Goal: Task Accomplishment & Management: Complete application form

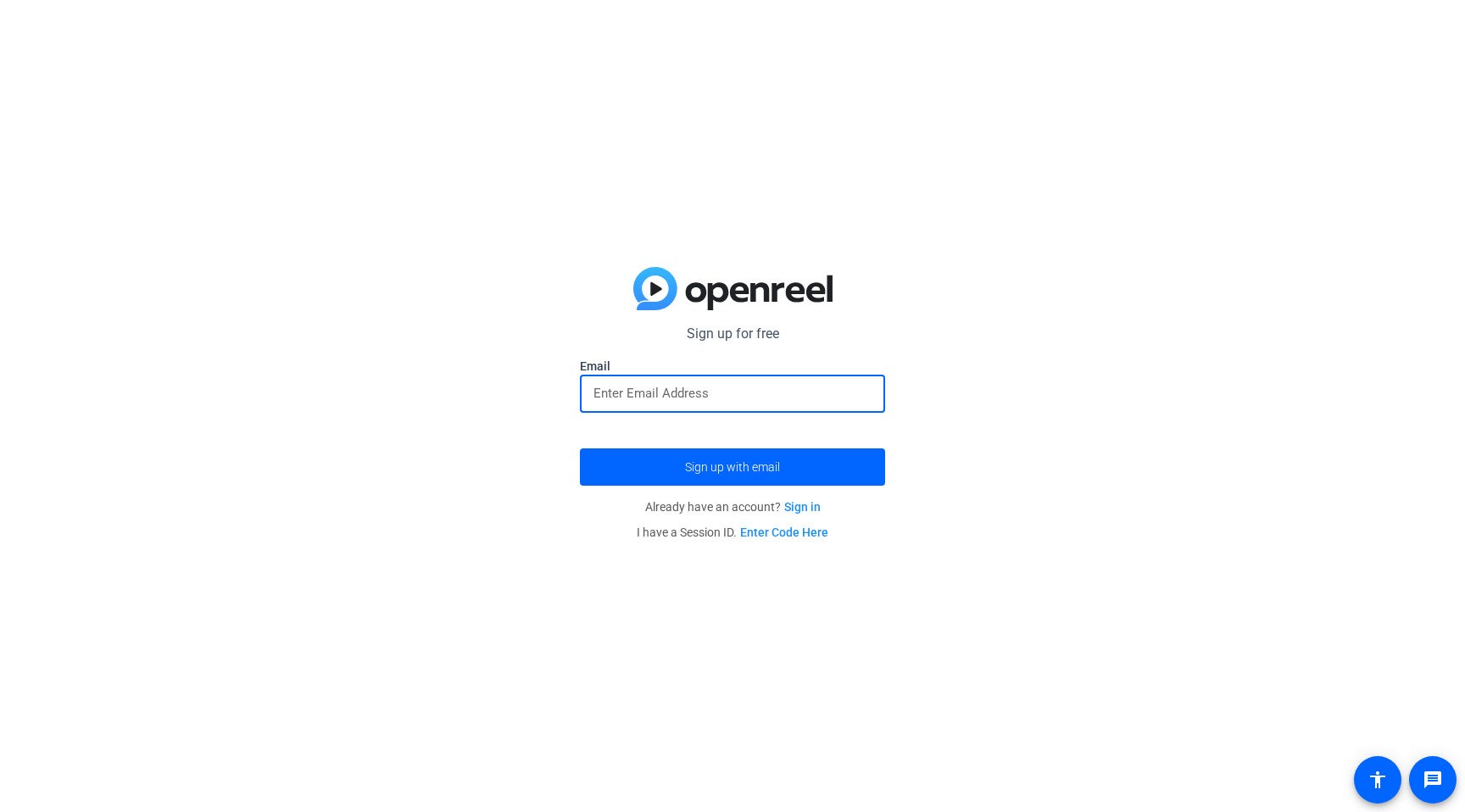
click at [673, 395] on input "email" at bounding box center [732, 393] width 278 height 20
type input "[EMAIL_ADDRESS][PERSON_NAME][PERSON_NAME][DOMAIN_NAME]"
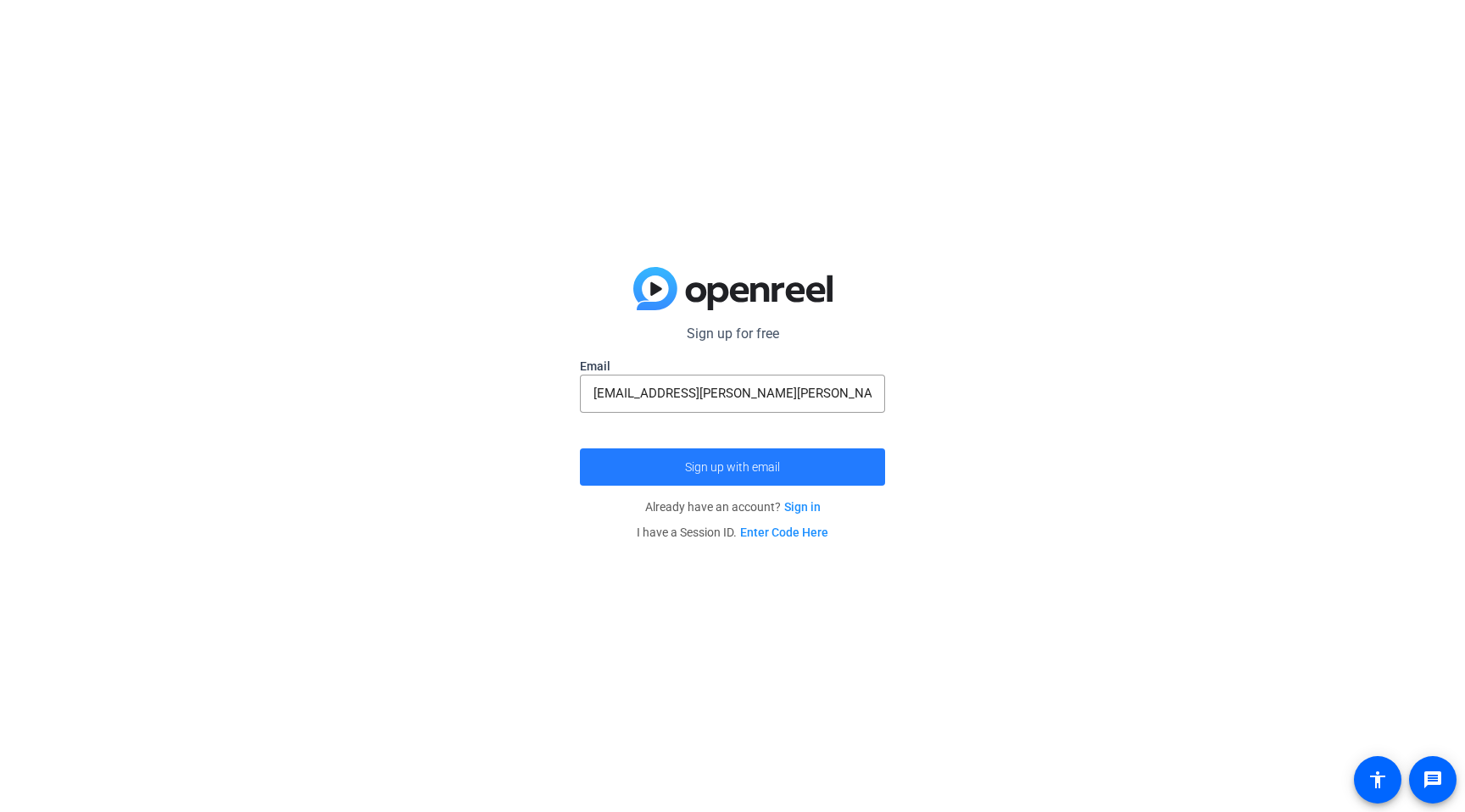
click at [708, 455] on span "submit" at bounding box center [732, 466] width 305 height 41
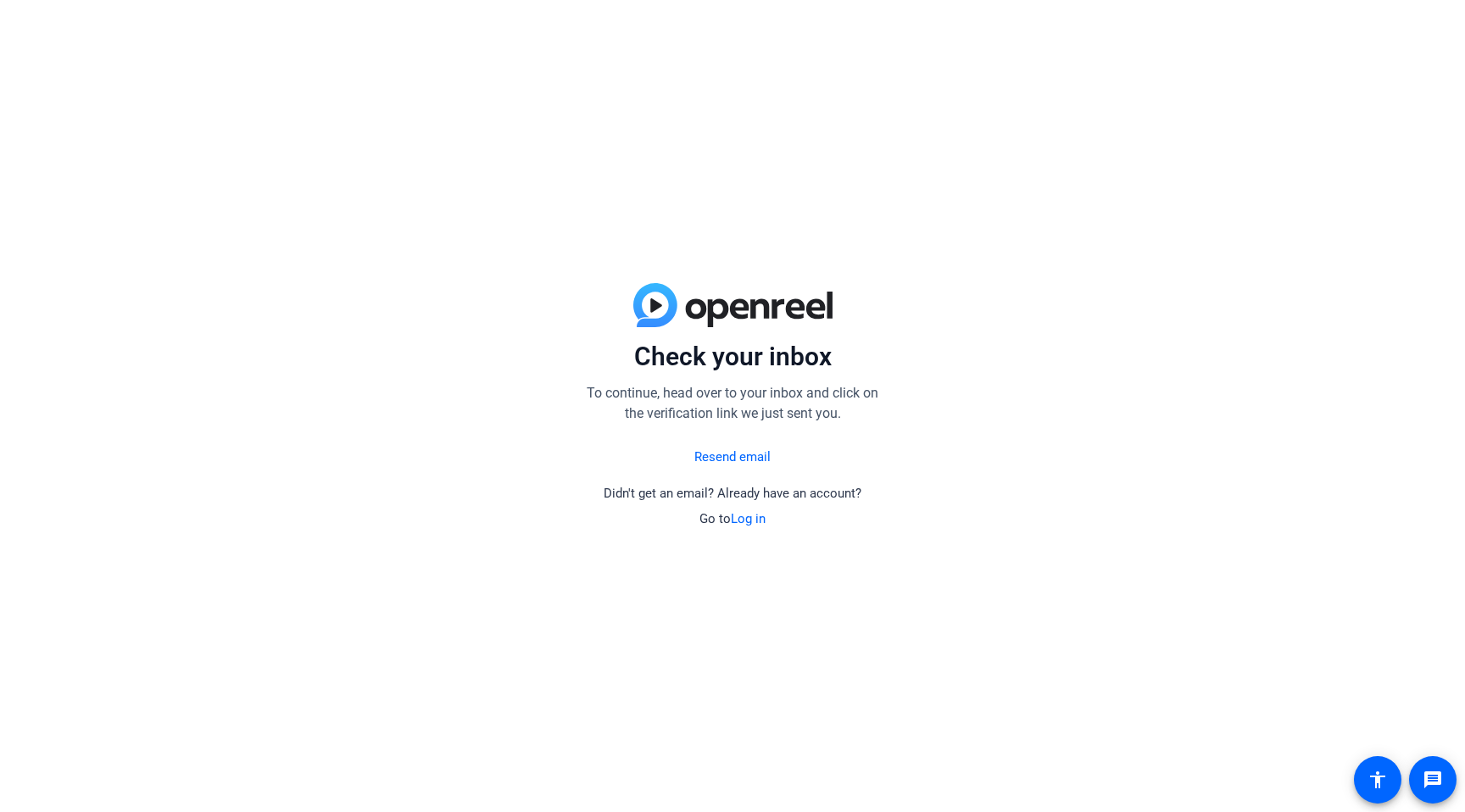
click at [757, 516] on link "Log in" at bounding box center [747, 519] width 34 height 15
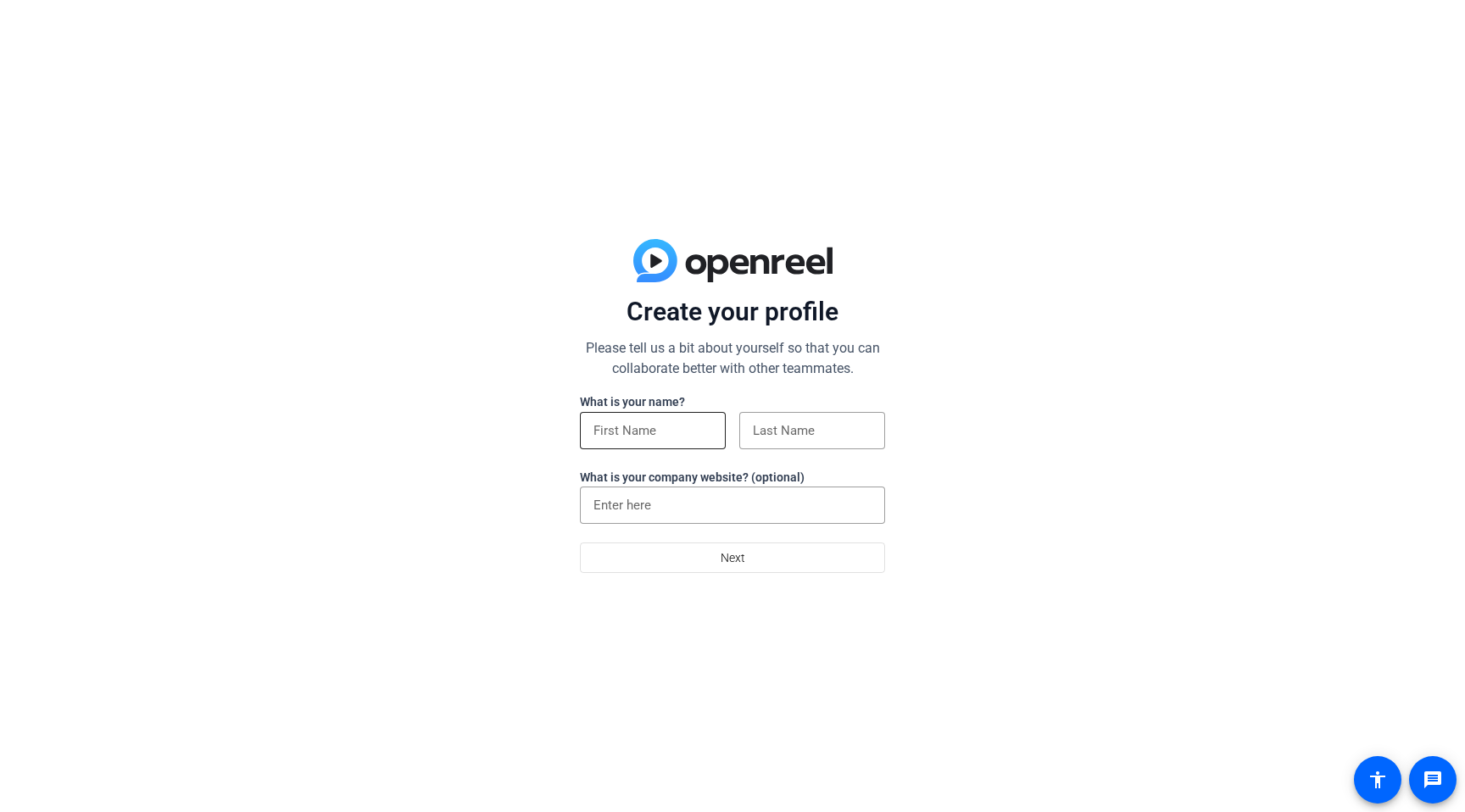
click at [657, 438] on input at bounding box center [653, 430] width 118 height 20
type input "Nate"
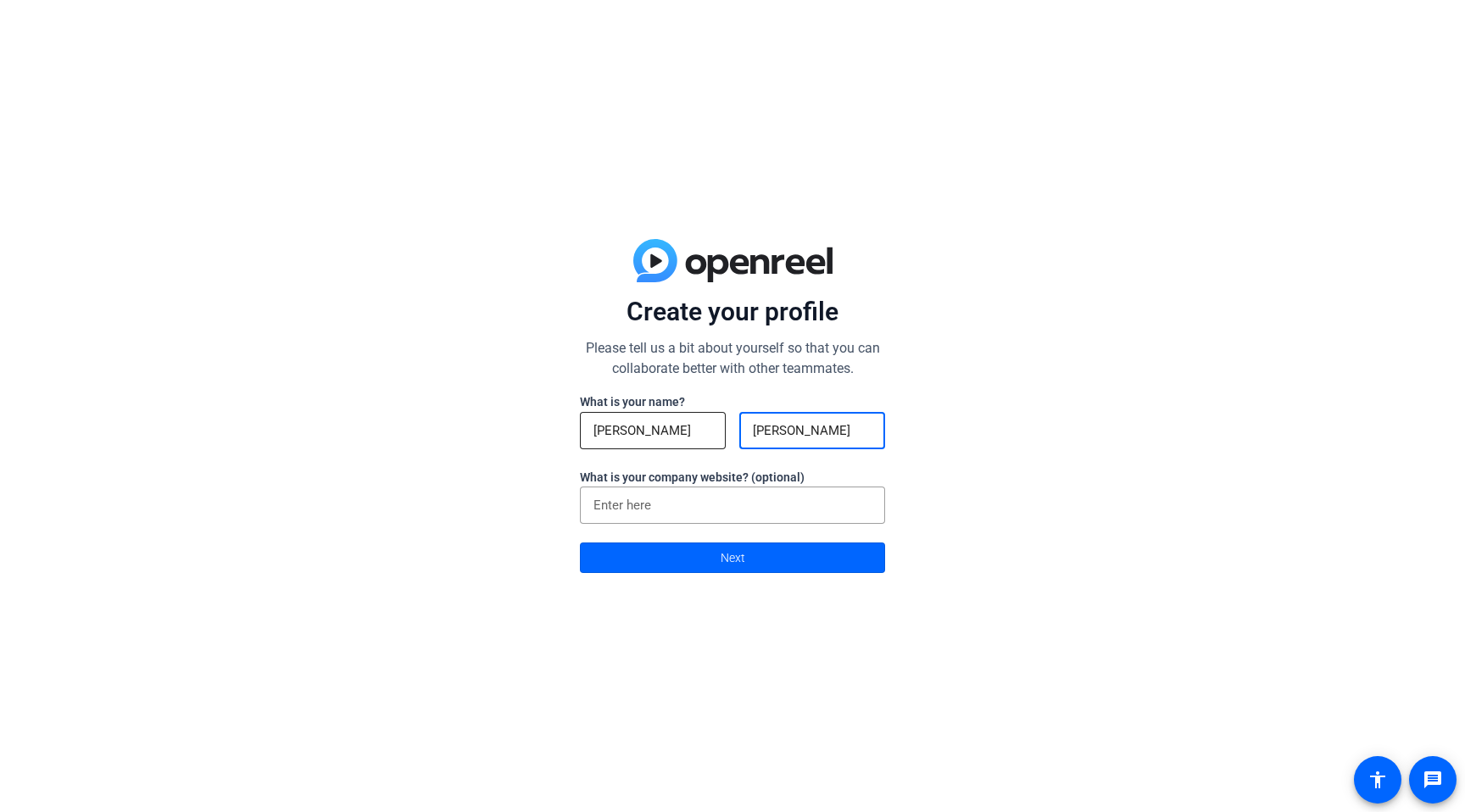
type input "Evans"
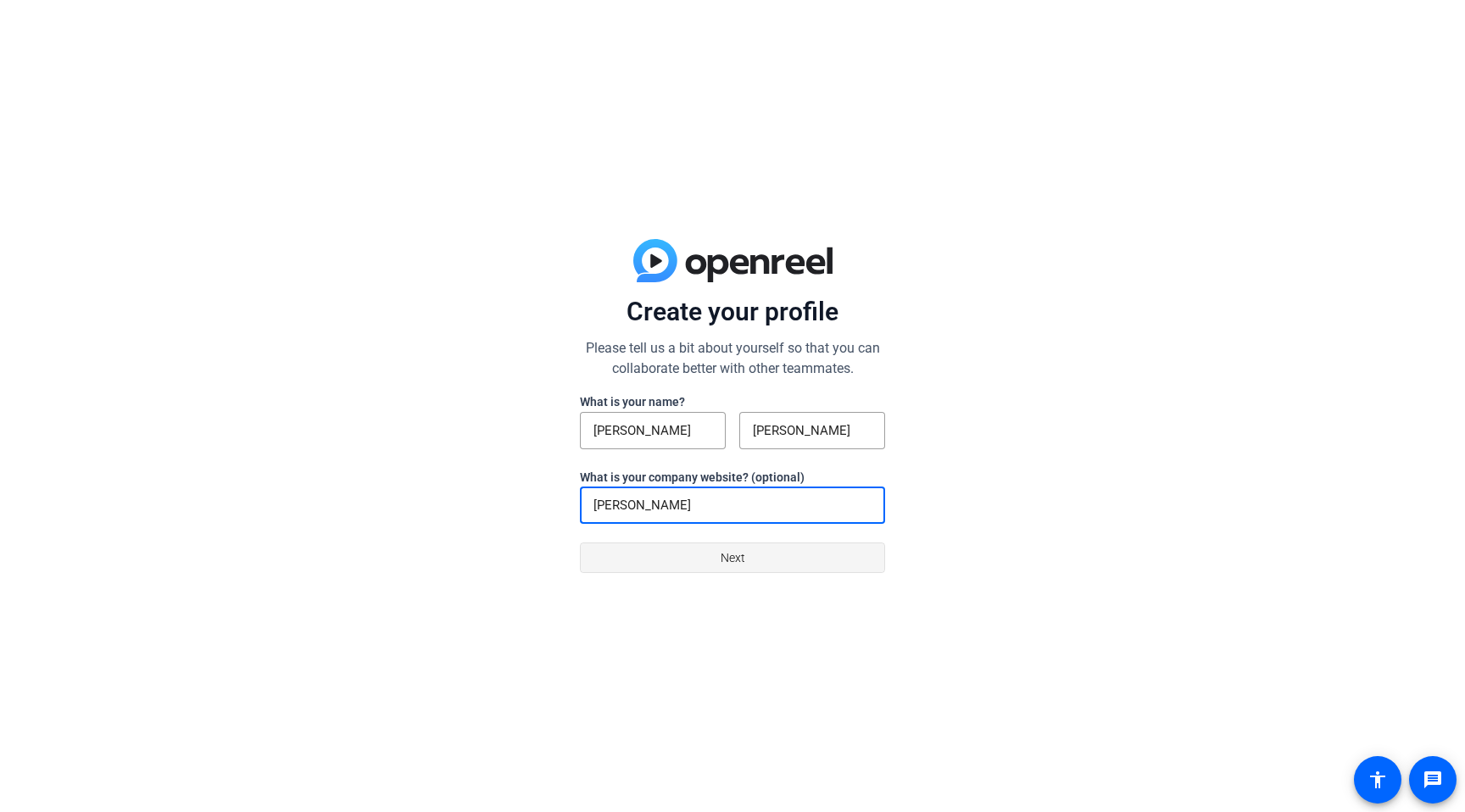
click at [738, 549] on span "Next" at bounding box center [733, 558] width 25 height 32
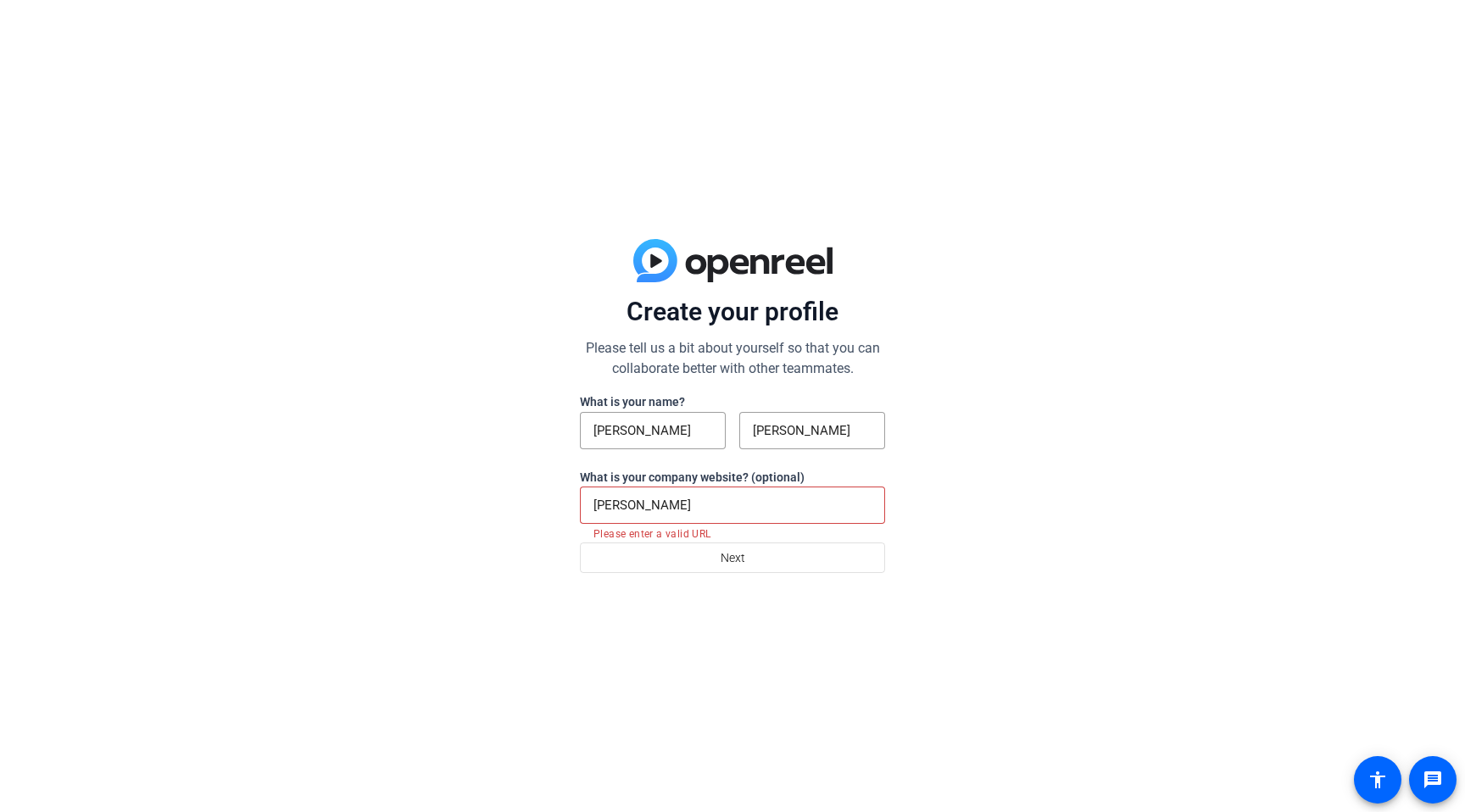
click at [671, 498] on input "Thermon" at bounding box center [732, 504] width 278 height 20
type input "T"
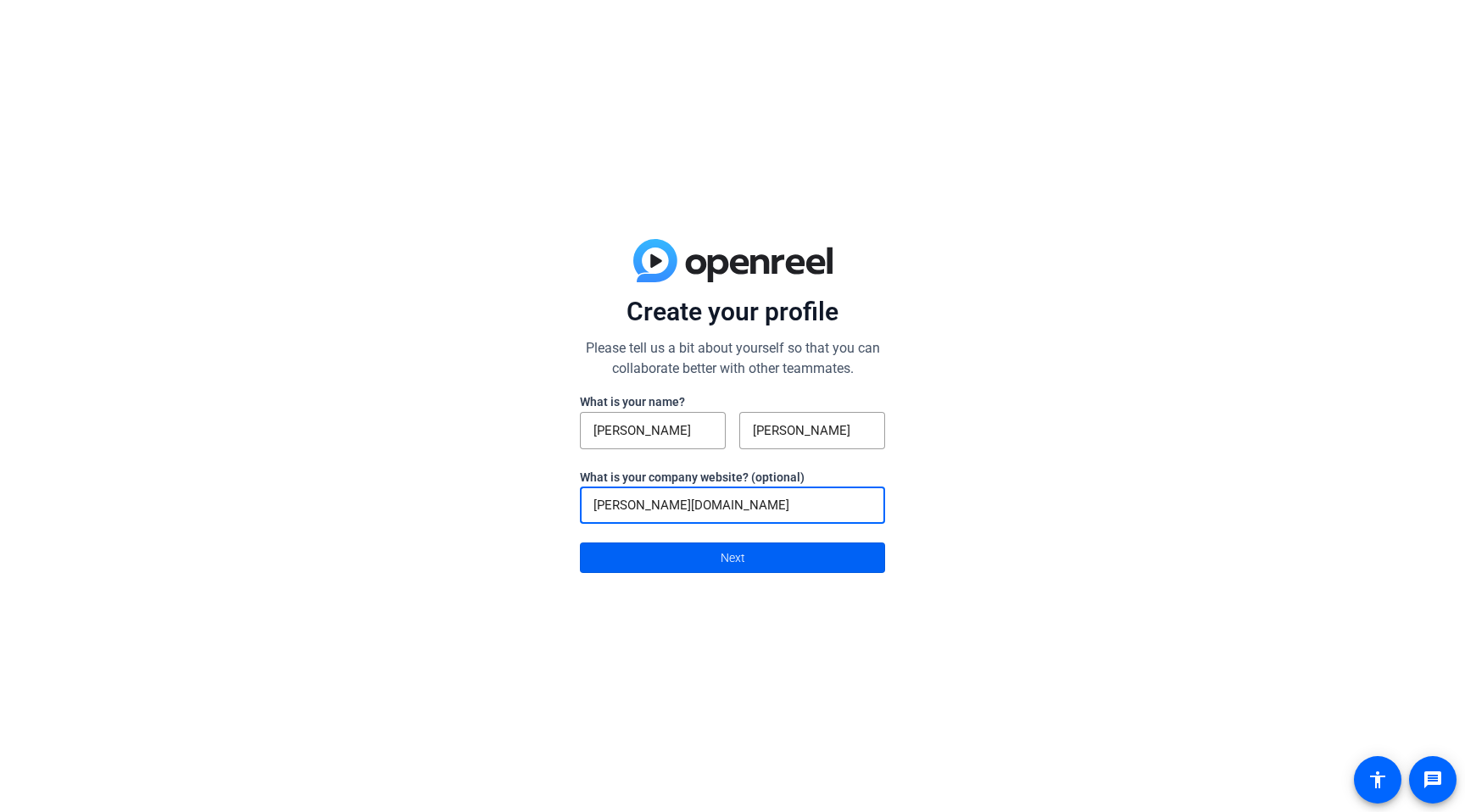
type input "thermon.com"
click at [704, 551] on span at bounding box center [733, 557] width 304 height 41
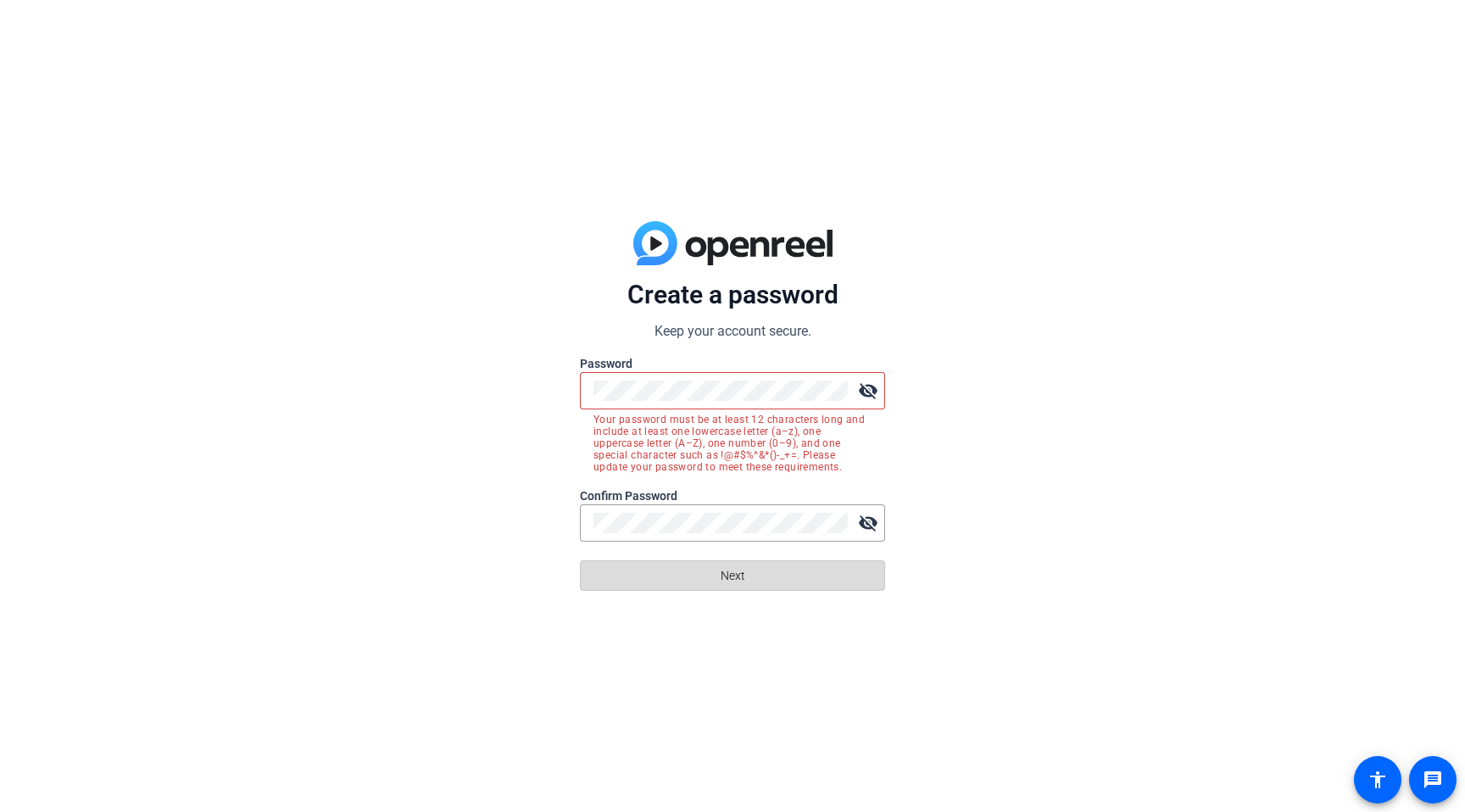
click at [676, 584] on span at bounding box center [733, 575] width 304 height 41
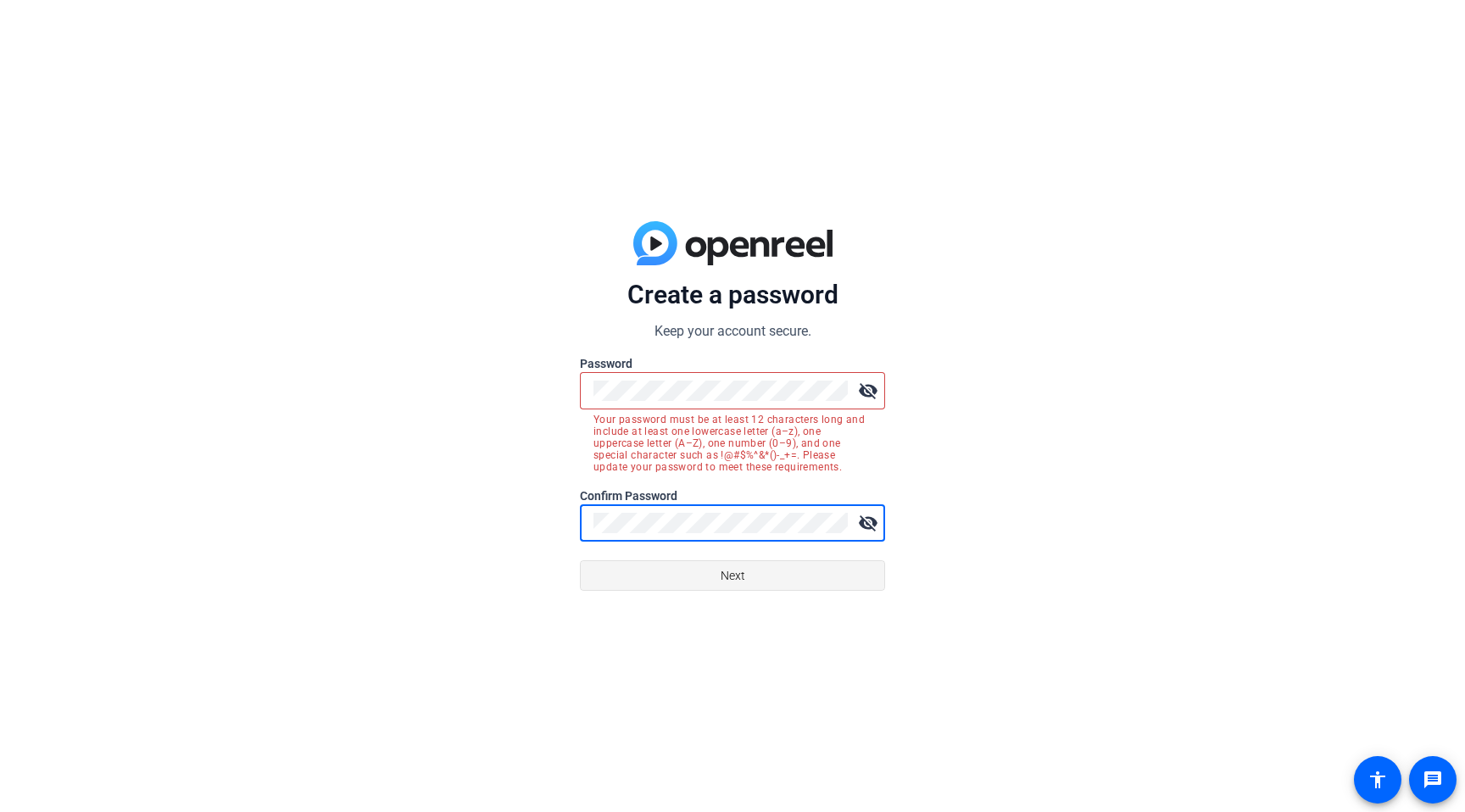
click at [752, 586] on span at bounding box center [733, 575] width 304 height 41
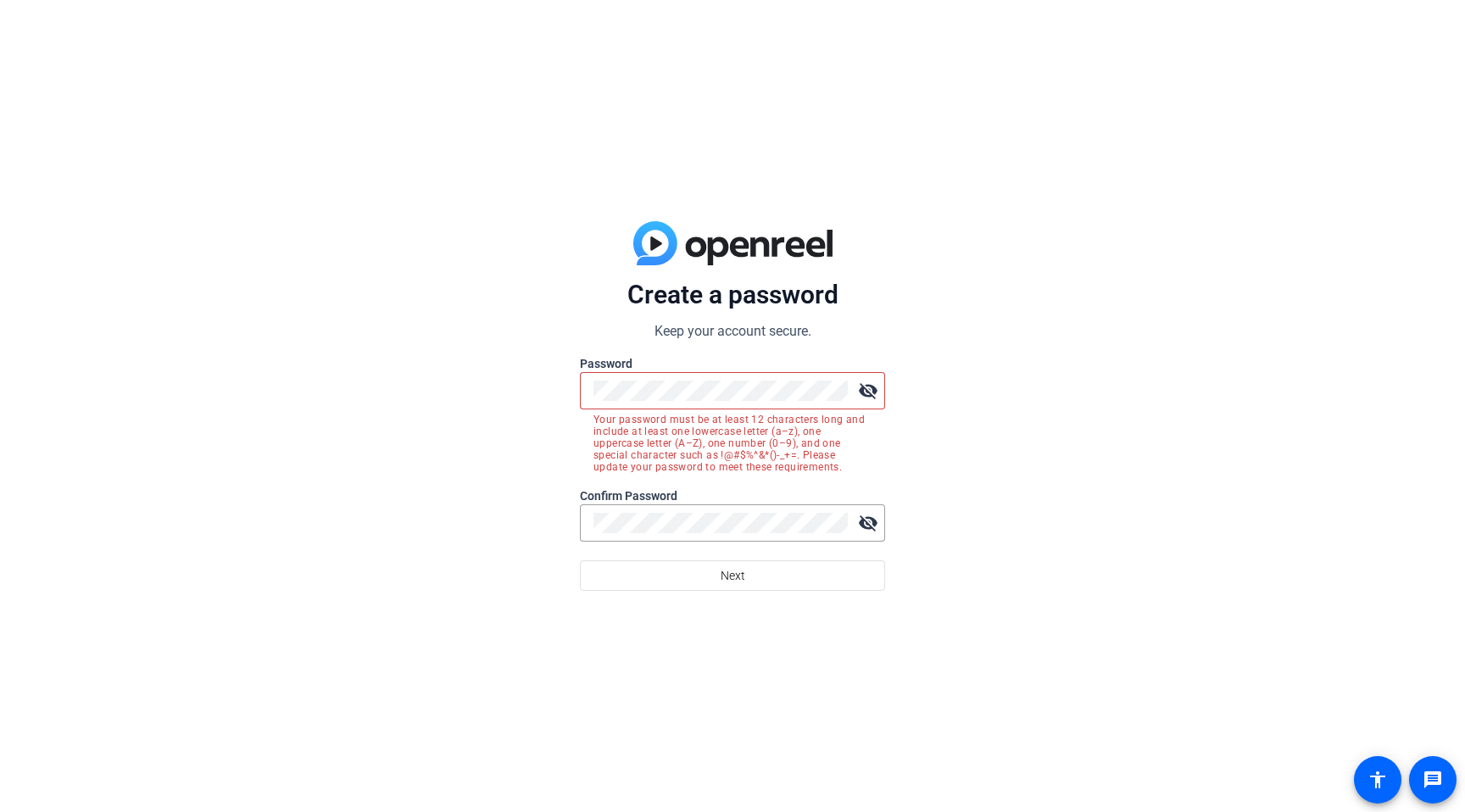
click at [867, 392] on mat-icon "visibility_off" at bounding box center [867, 390] width 33 height 33
click at [432, 379] on div "Create a password Keep your account secure. Password visibility Your password m…" at bounding box center [732, 406] width 1465 height 812
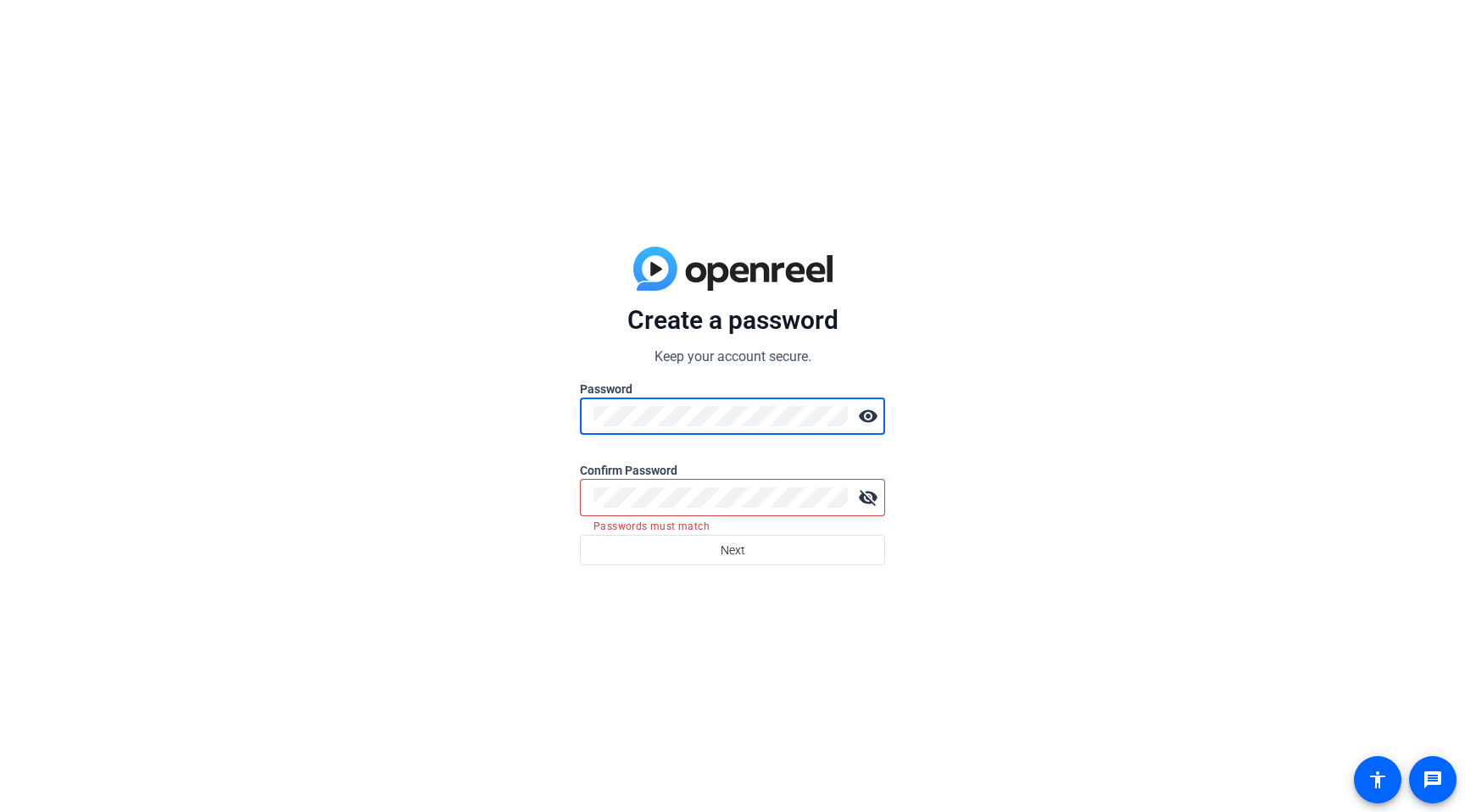
click at [507, 502] on div "Create a password Keep your account secure. Password visibility Confirm Passwor…" at bounding box center [732, 406] width 1465 height 812
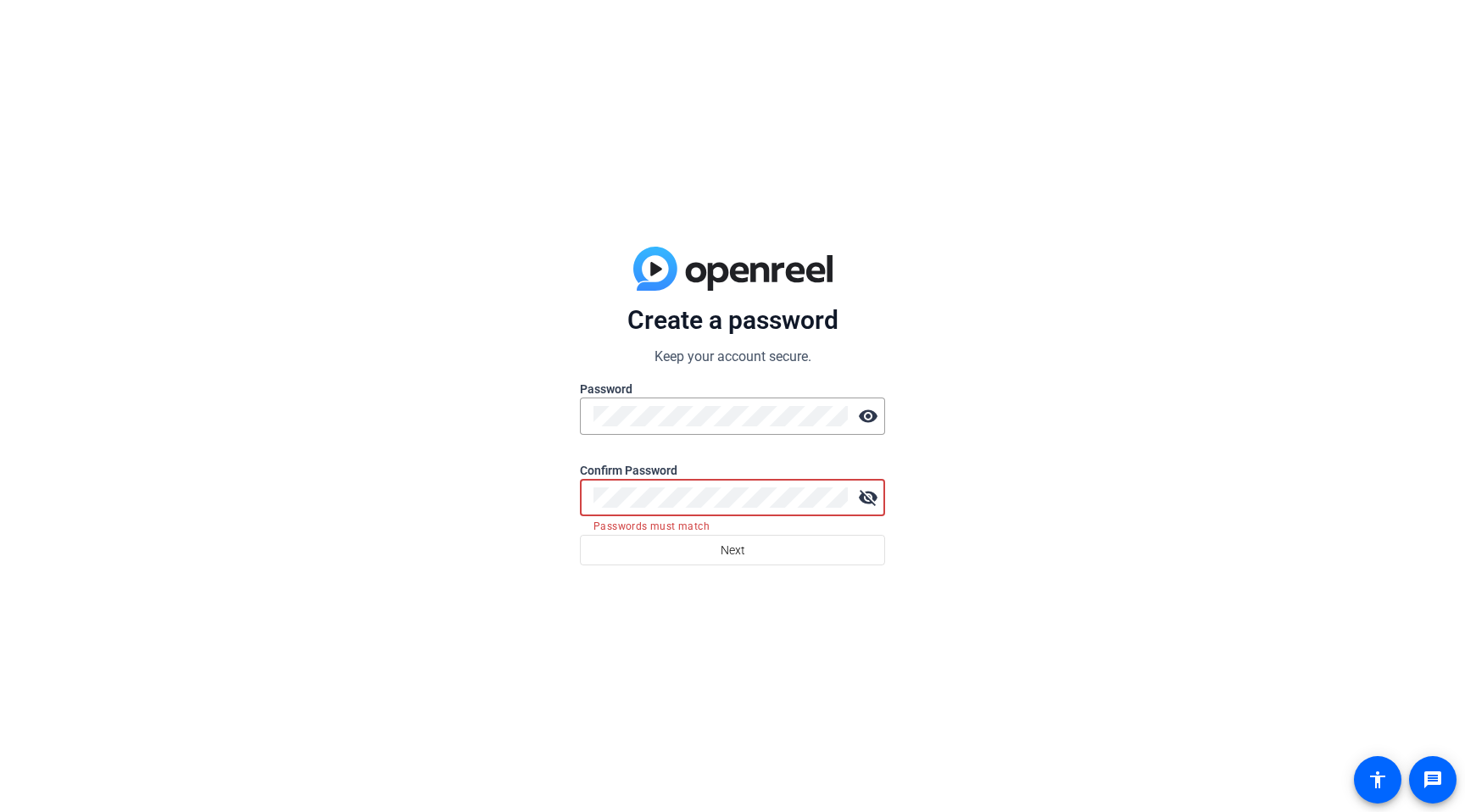
click at [878, 498] on mat-icon "visibility_off" at bounding box center [867, 497] width 33 height 33
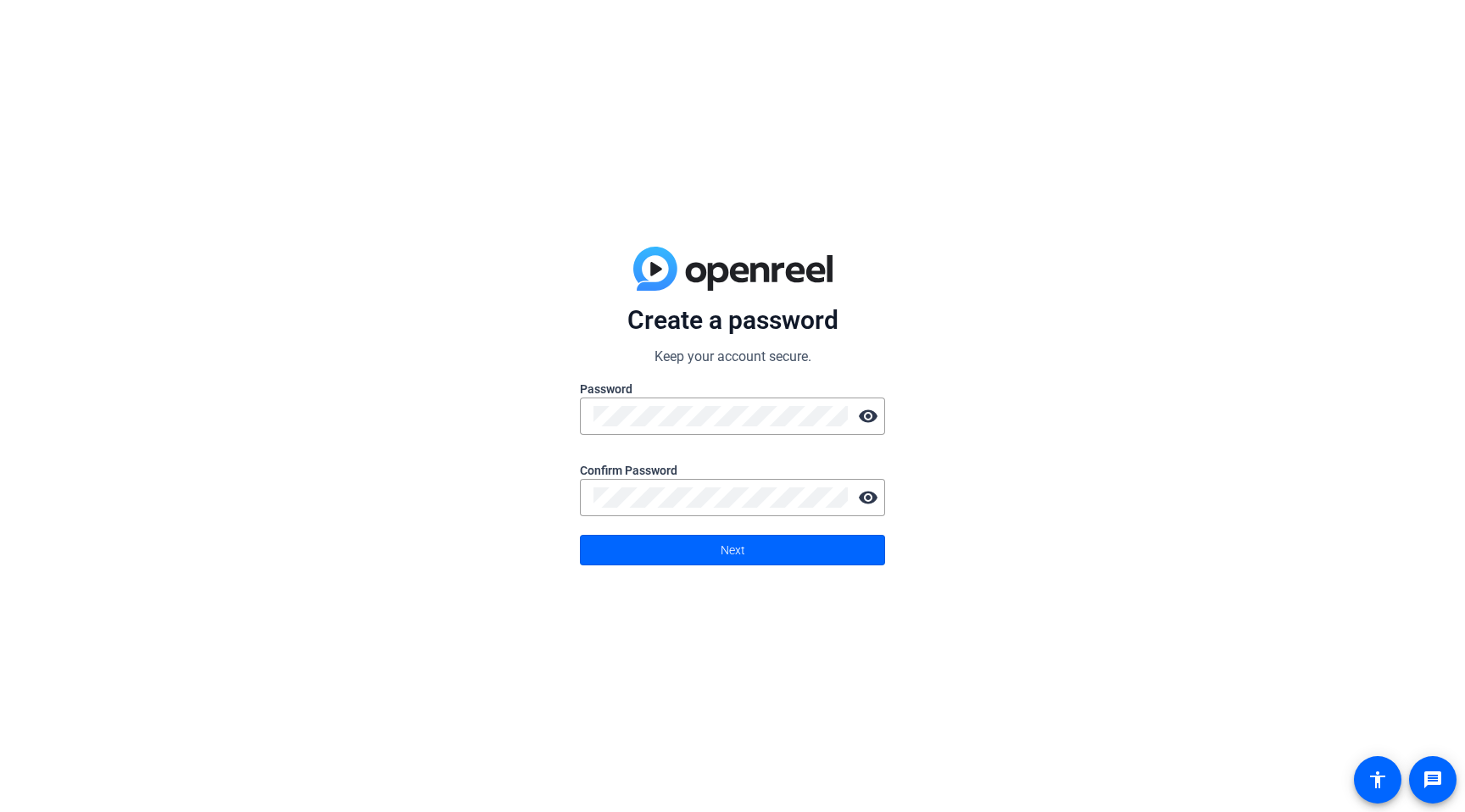
click at [1158, 550] on div "Create a password Keep your account secure. Password visibility Confirm Passwor…" at bounding box center [732, 406] width 1465 height 812
click at [752, 550] on span at bounding box center [733, 549] width 304 height 41
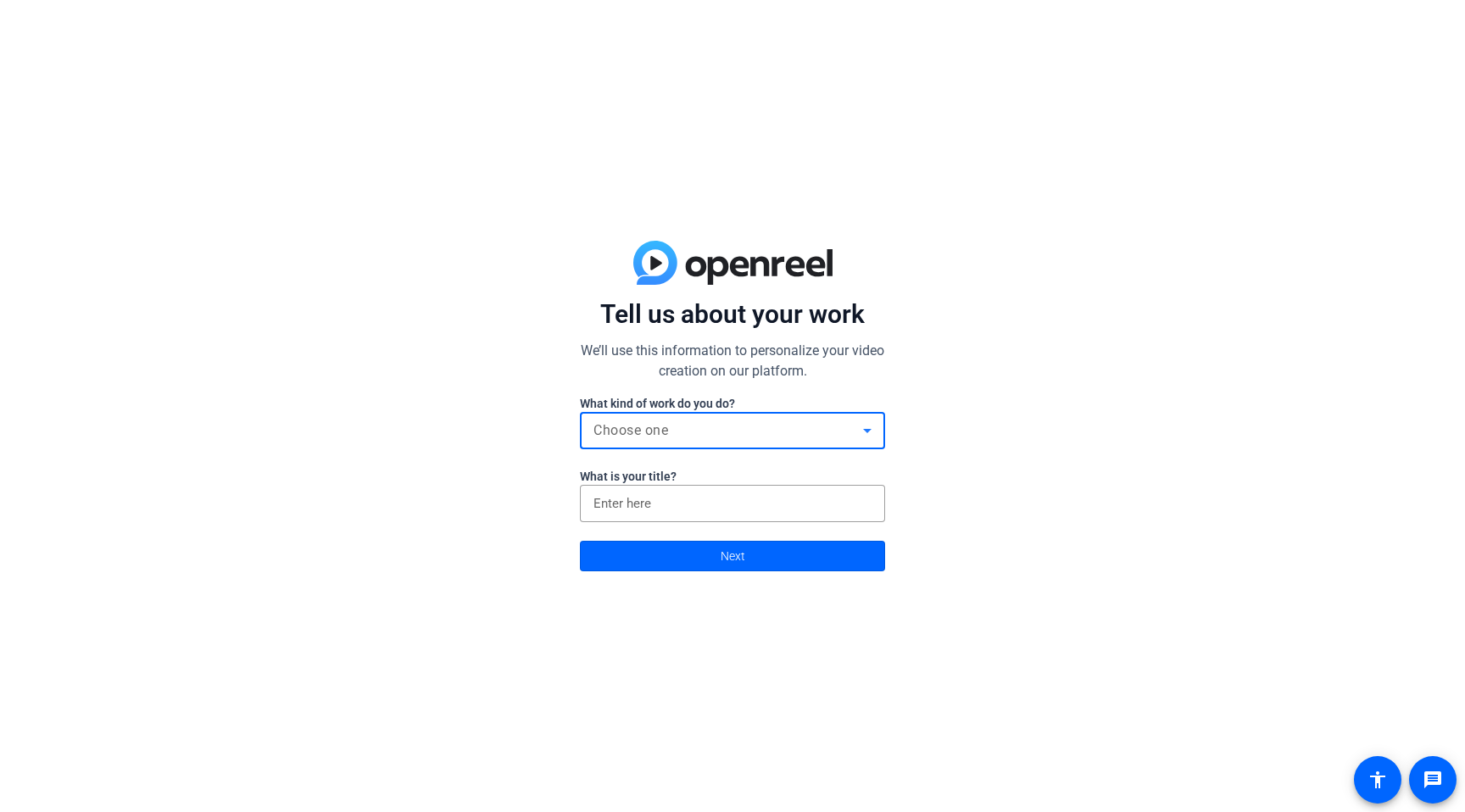
click at [700, 431] on div "Choose one" at bounding box center [728, 430] width 269 height 20
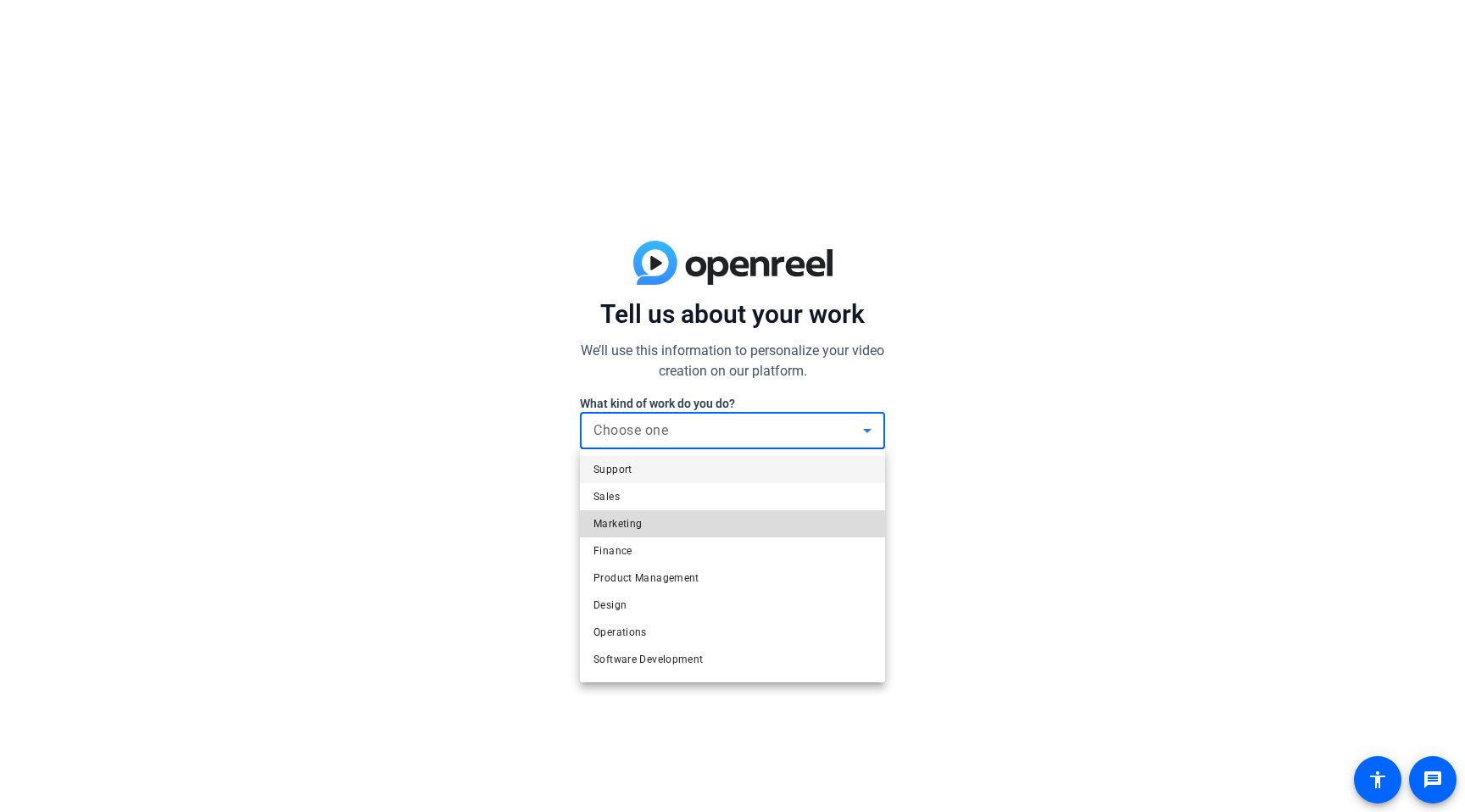
click at [661, 515] on mat-option "Marketing" at bounding box center [732, 524] width 305 height 27
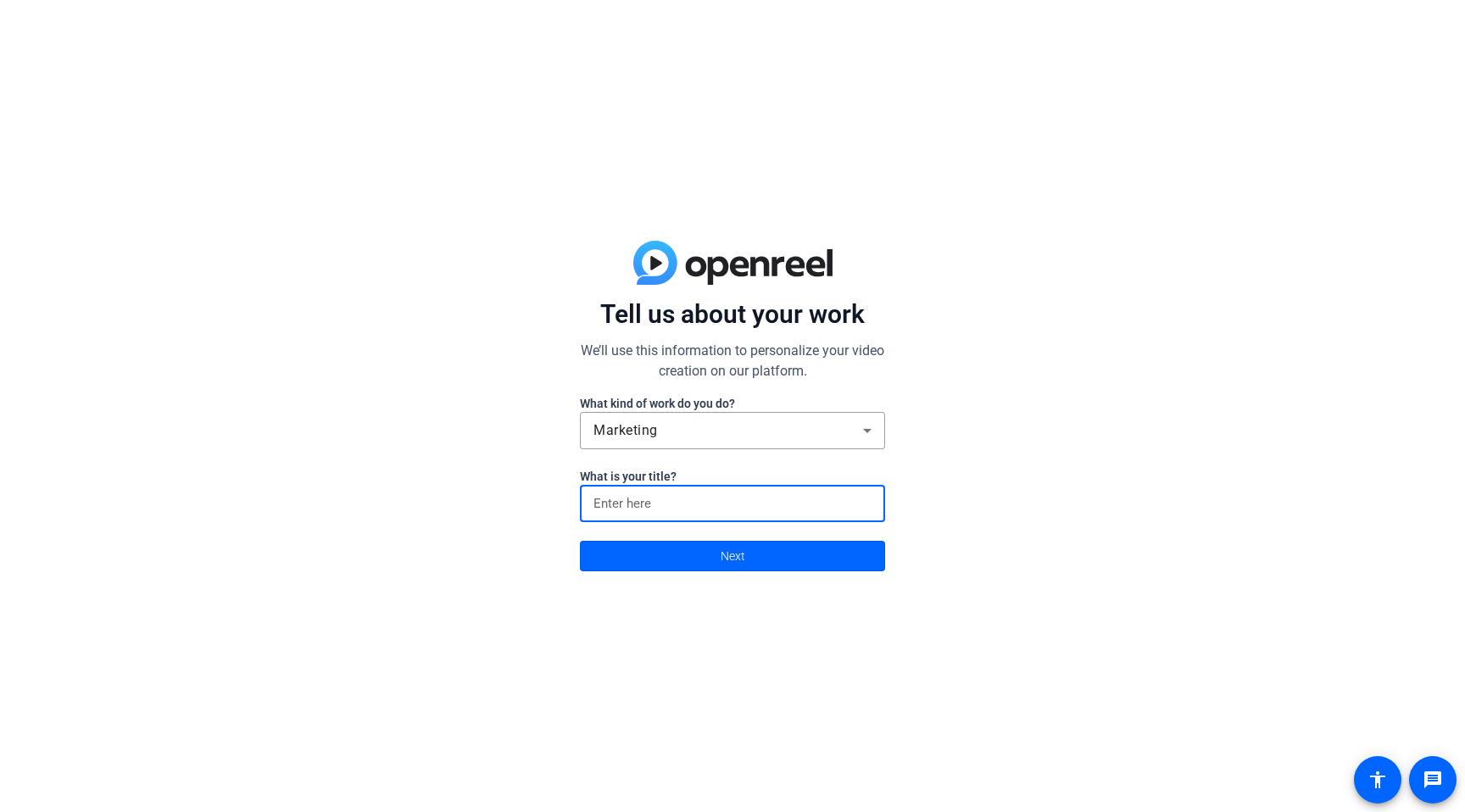
click at [643, 500] on input at bounding box center [732, 502] width 278 height 20
type input "Manager"
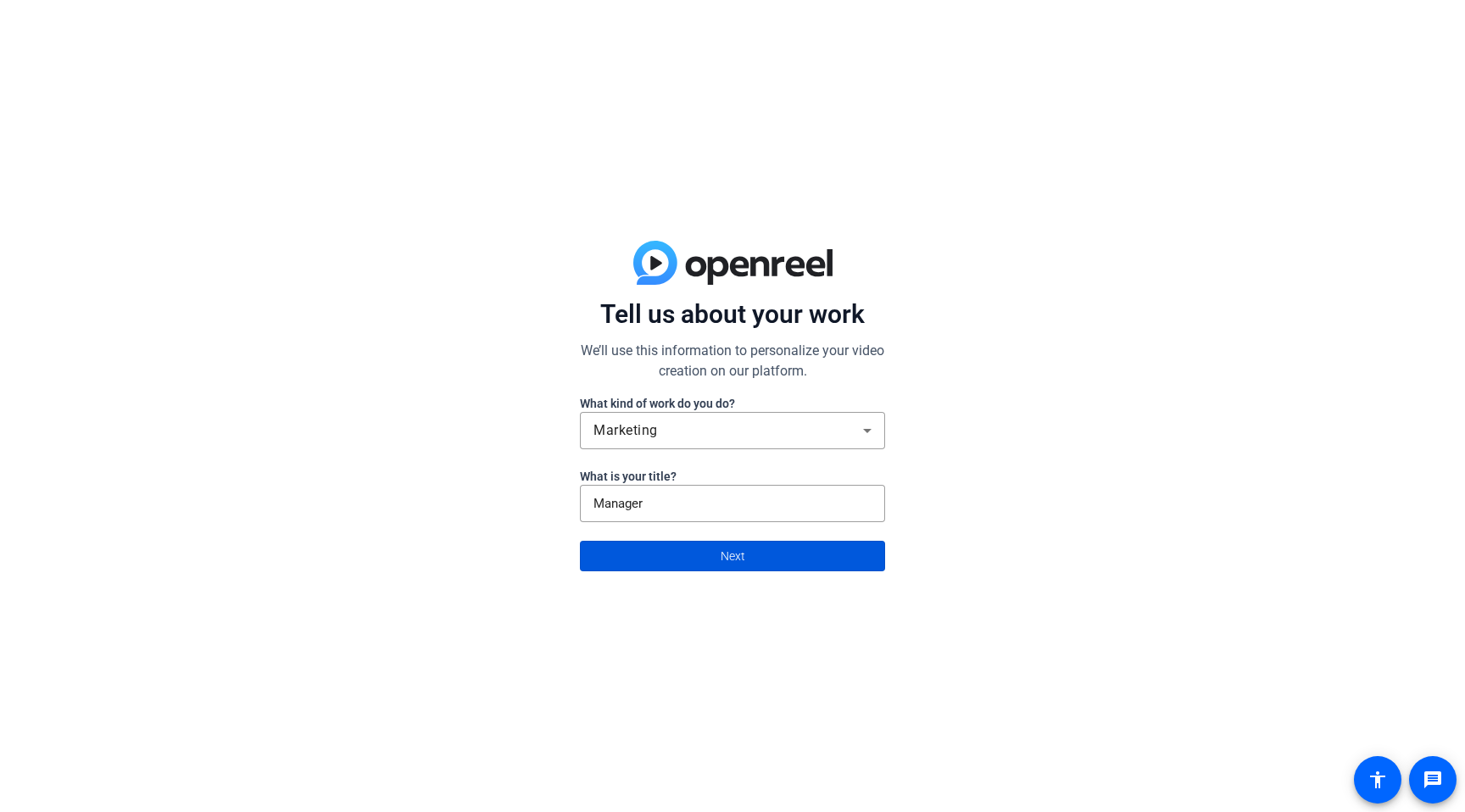
click at [717, 547] on span at bounding box center [733, 556] width 304 height 41
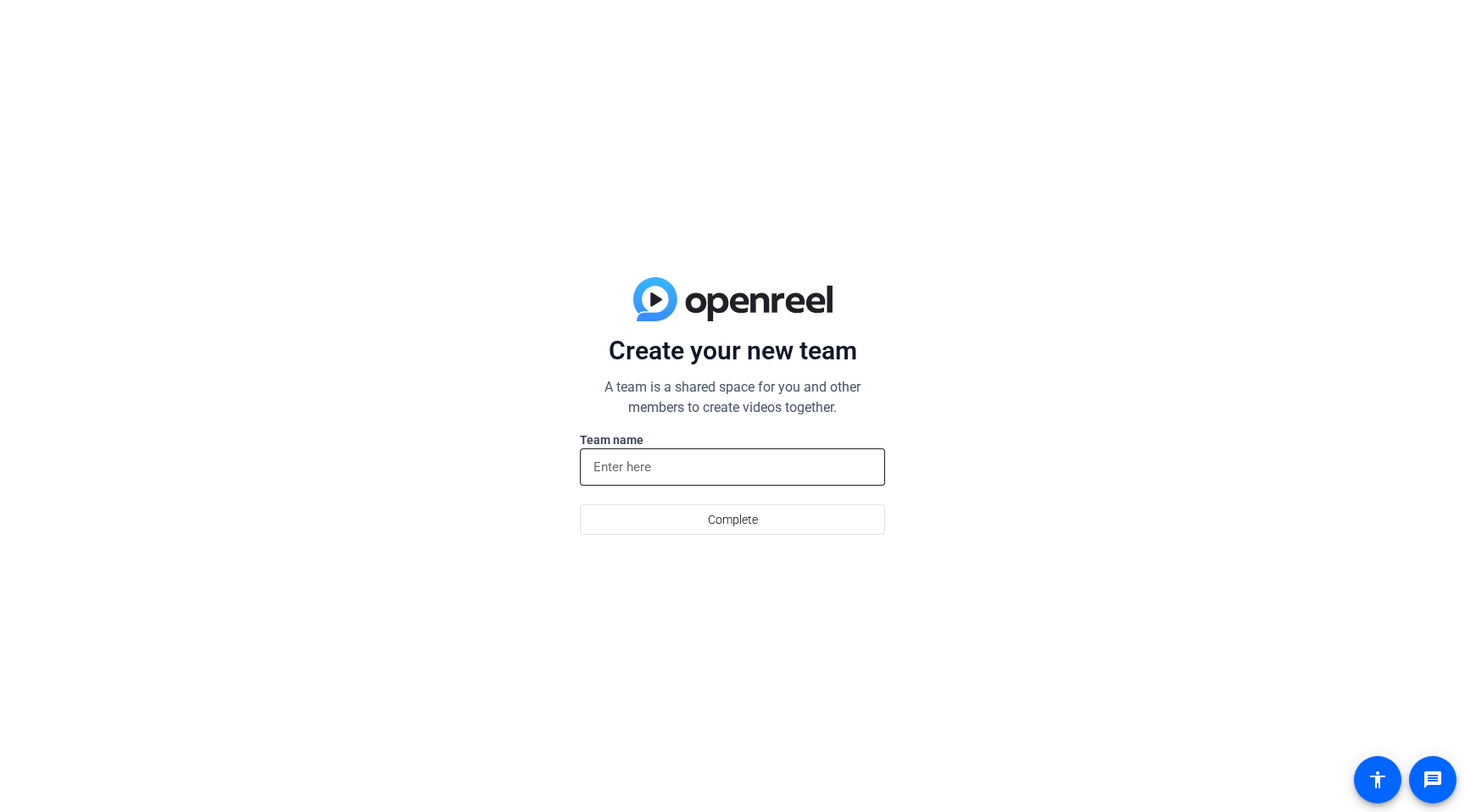
click at [657, 465] on input at bounding box center [732, 466] width 278 height 20
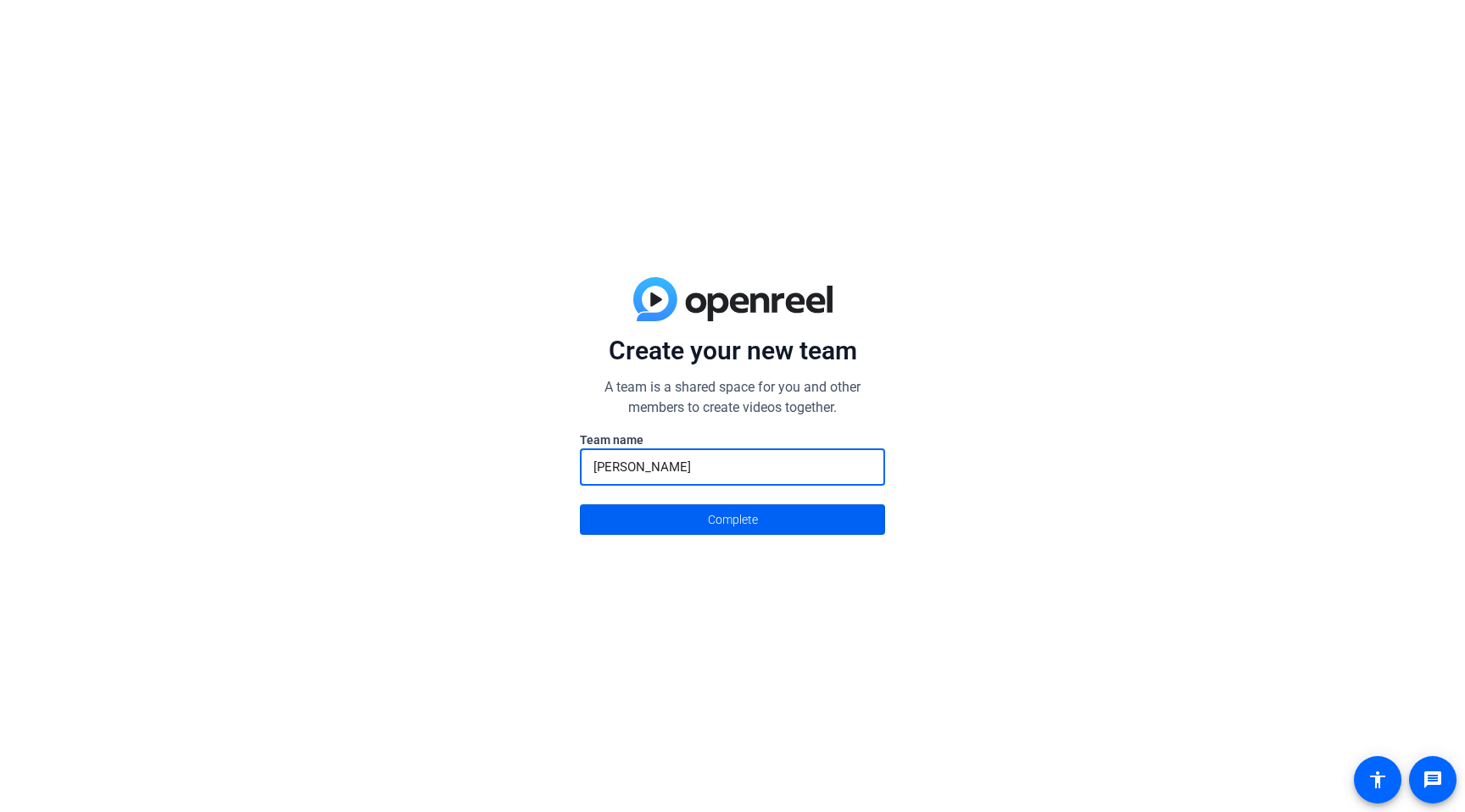
type input "Thermon"
click at [714, 529] on span "Complete" at bounding box center [733, 520] width 50 height 32
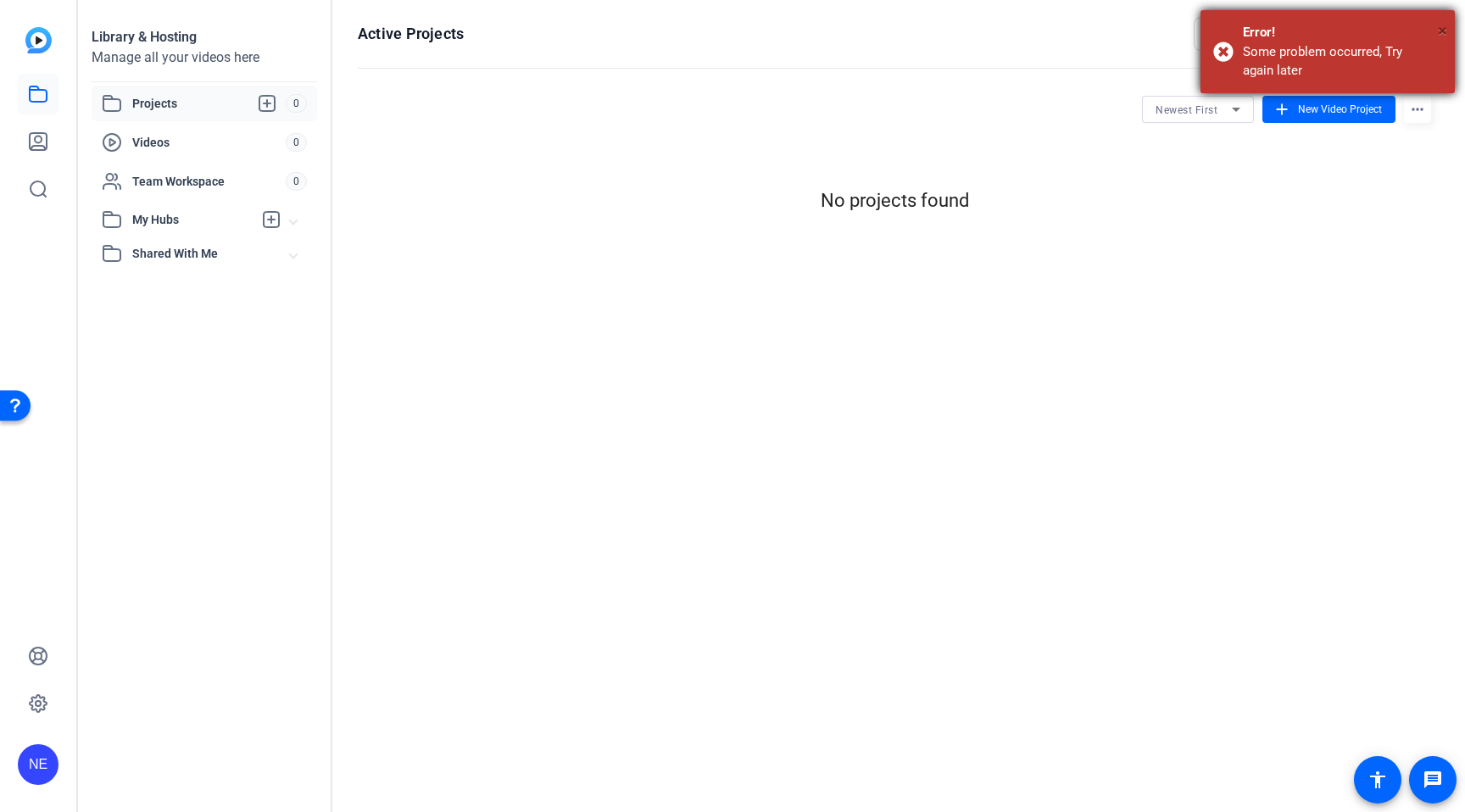
click at [1445, 30] on span "×" at bounding box center [1442, 30] width 10 height 20
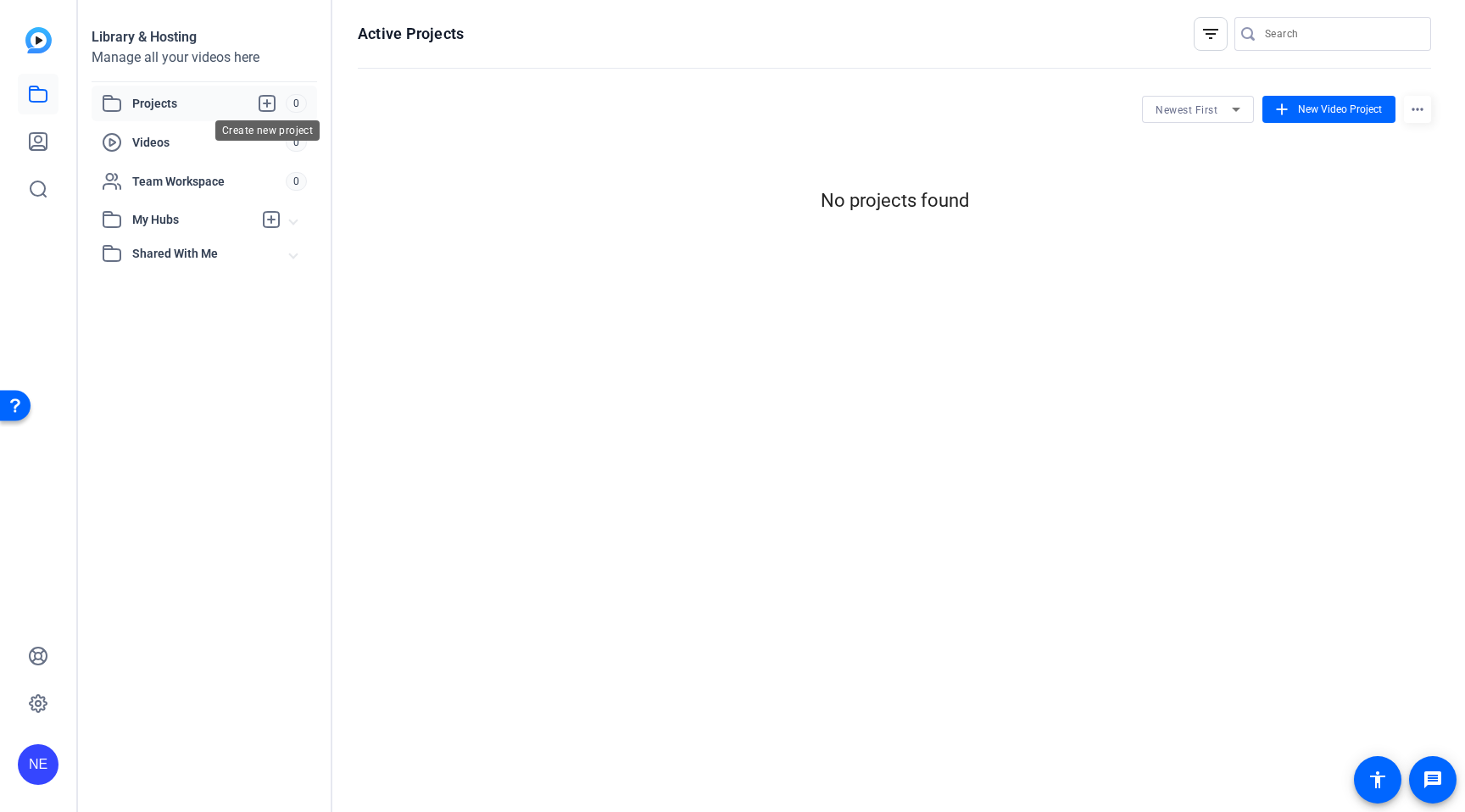
click at [267, 100] on icon at bounding box center [267, 103] width 15 height 15
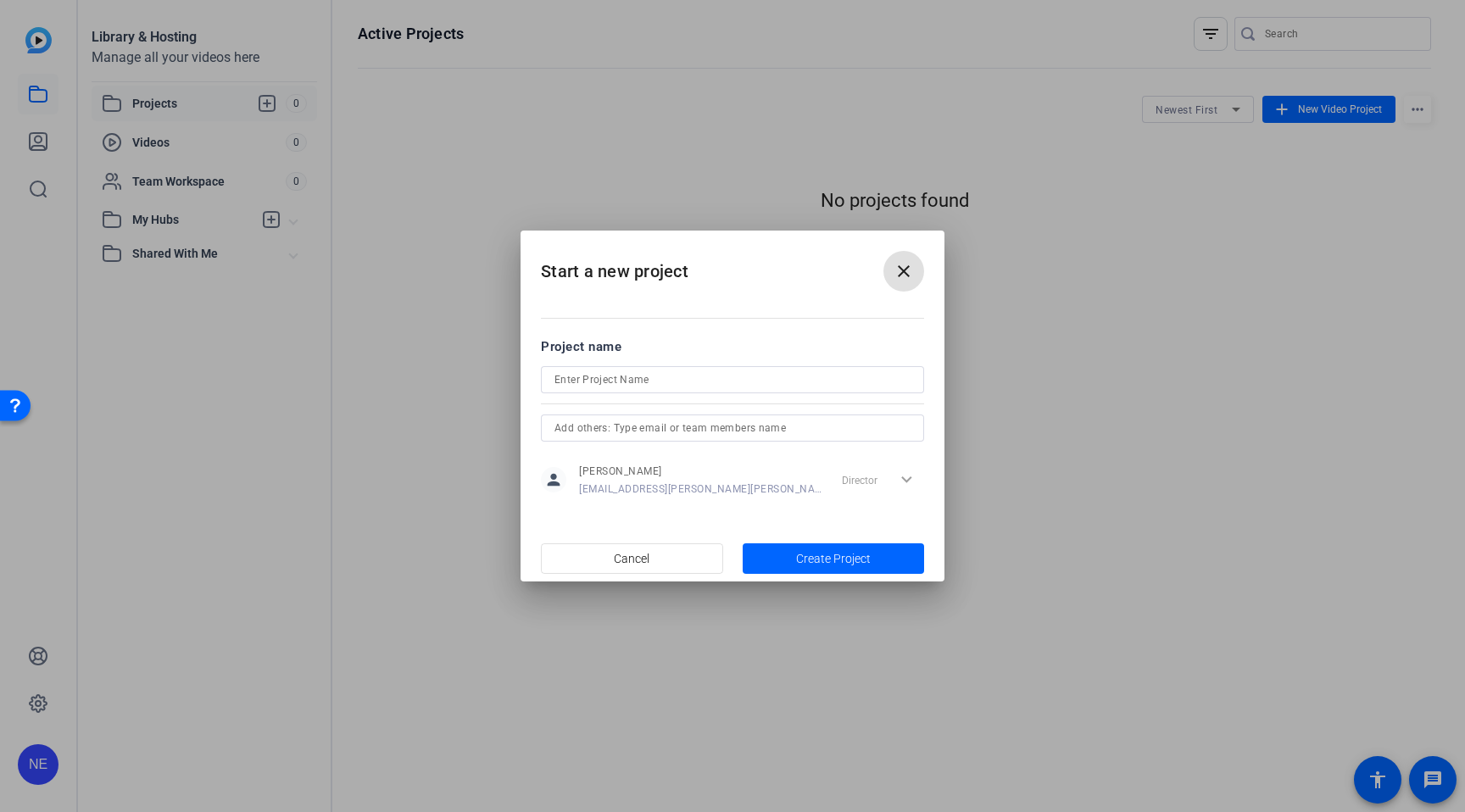
click at [626, 386] on input at bounding box center [732, 379] width 355 height 20
type input "LLB Webinar 1"
click at [832, 552] on span "Create Project" at bounding box center [833, 559] width 75 height 18
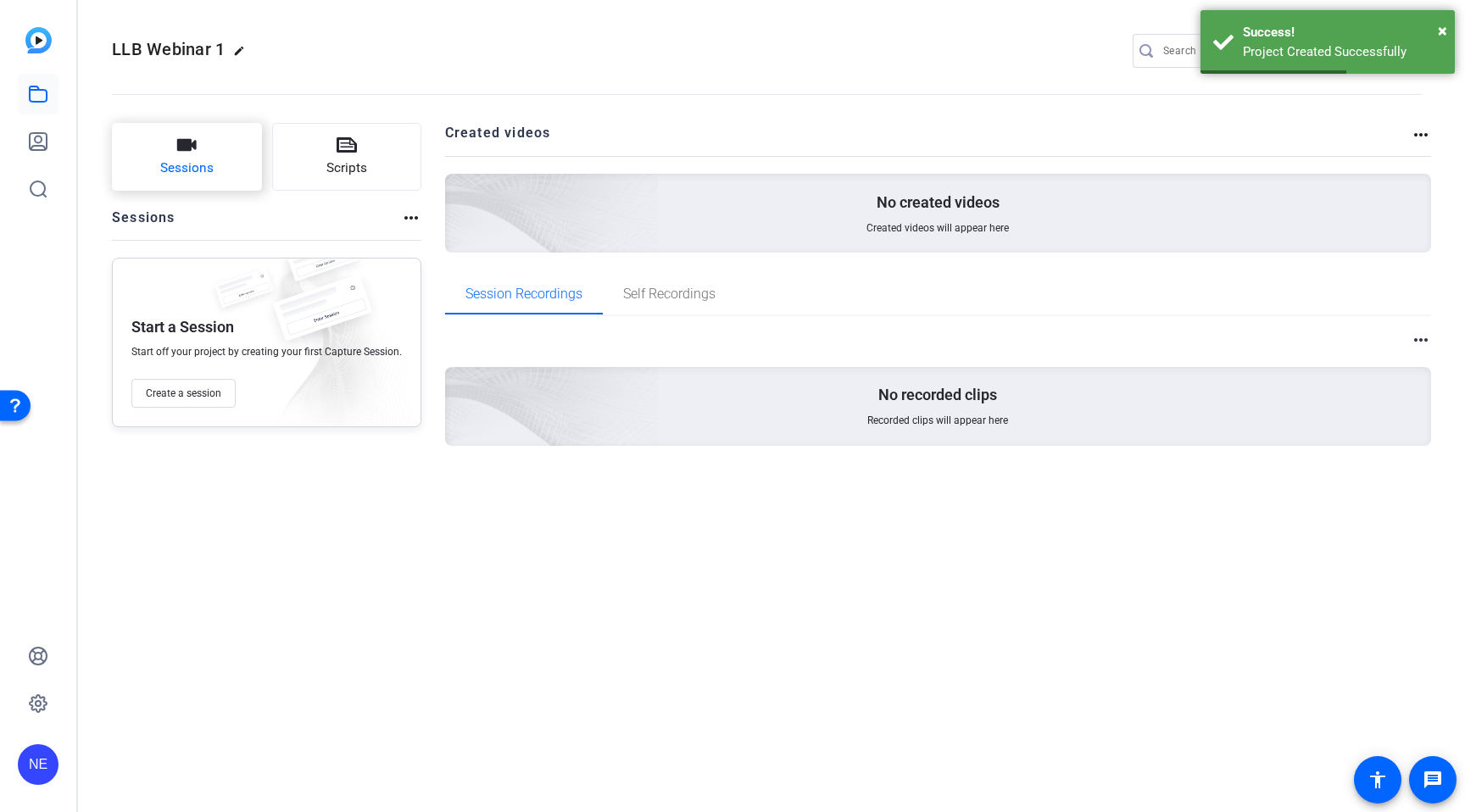
click at [190, 141] on icon "button" at bounding box center [186, 144] width 19 height 11
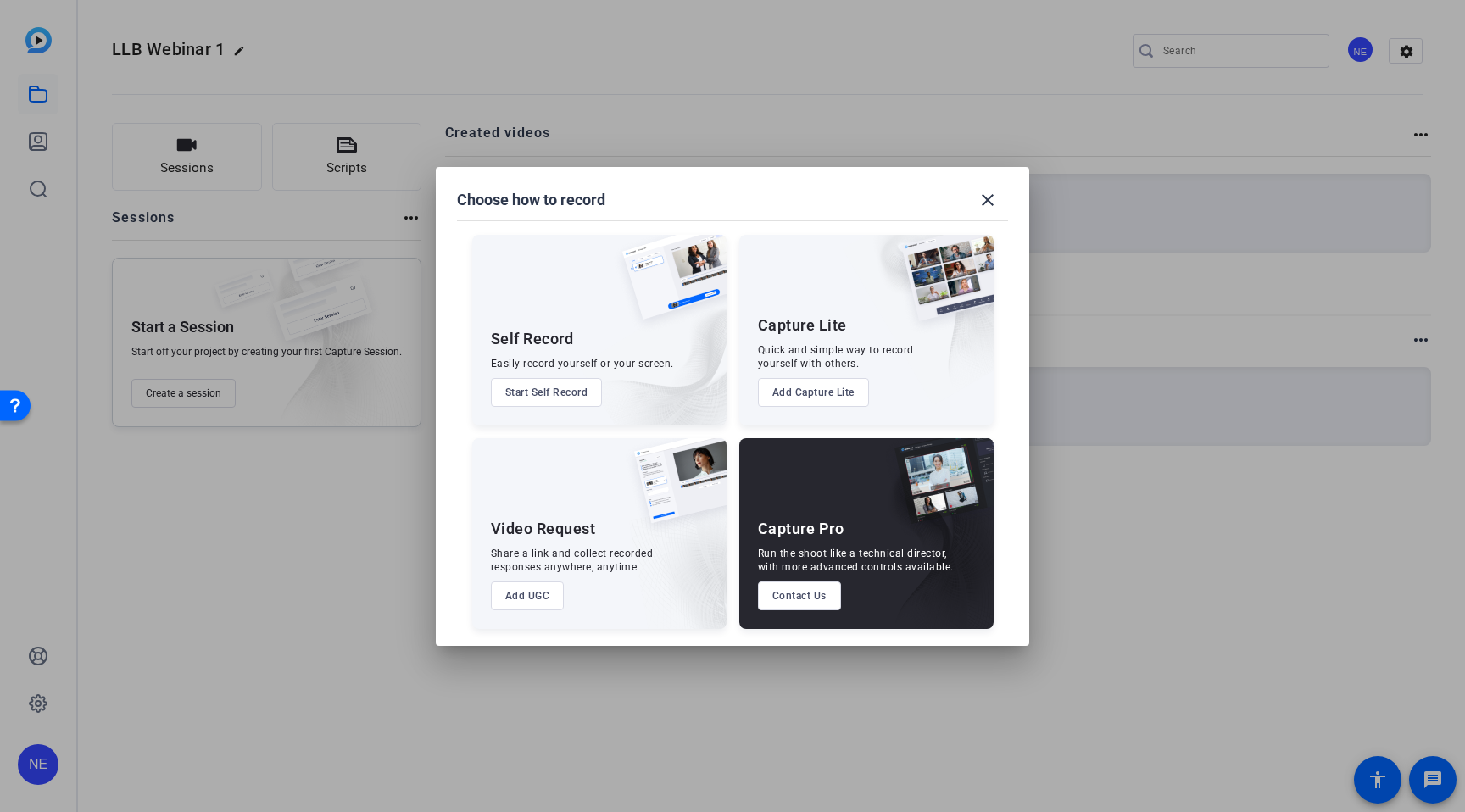
click at [626, 709] on div at bounding box center [732, 406] width 1465 height 812
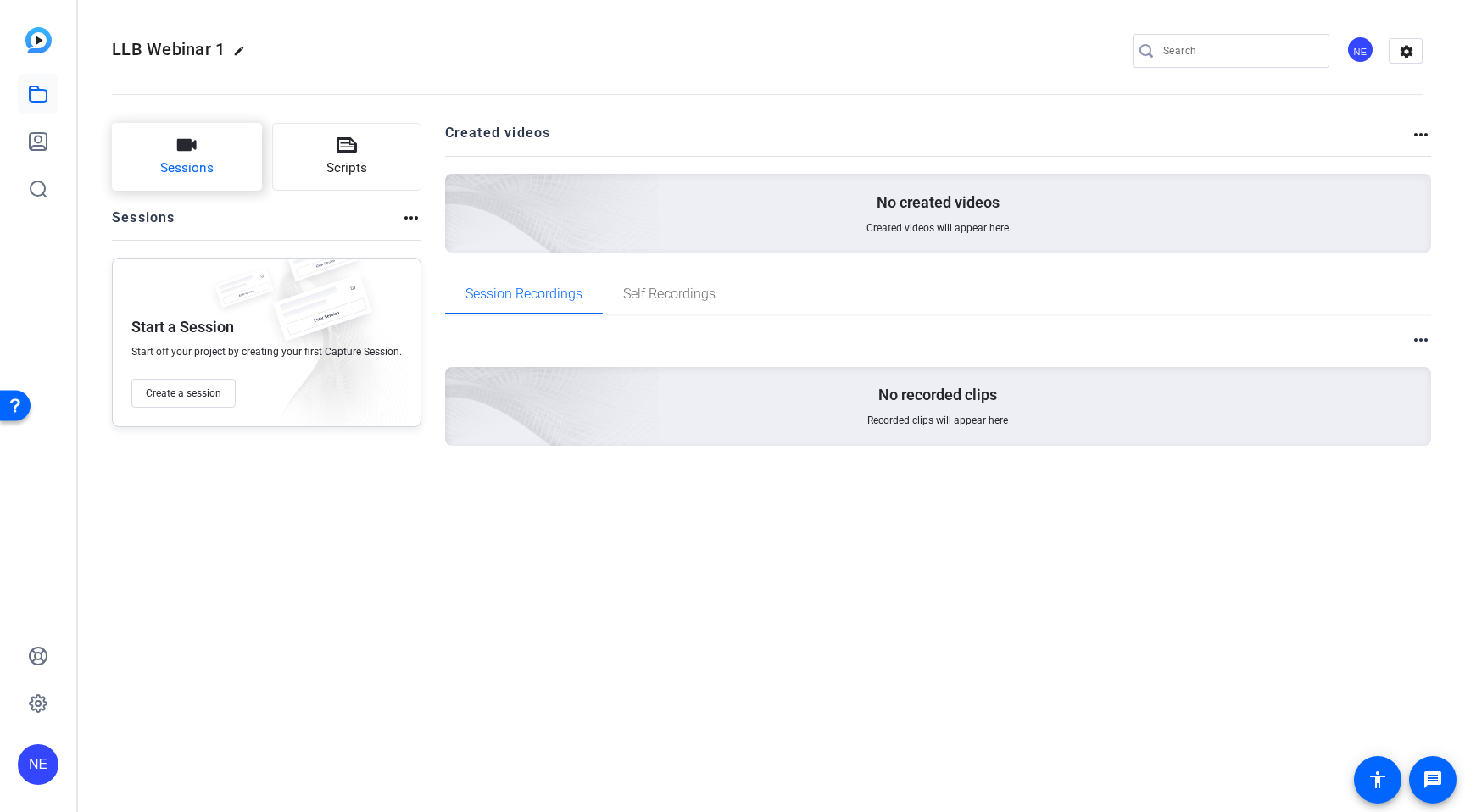
click at [205, 170] on span "Sessions" at bounding box center [187, 168] width 54 height 19
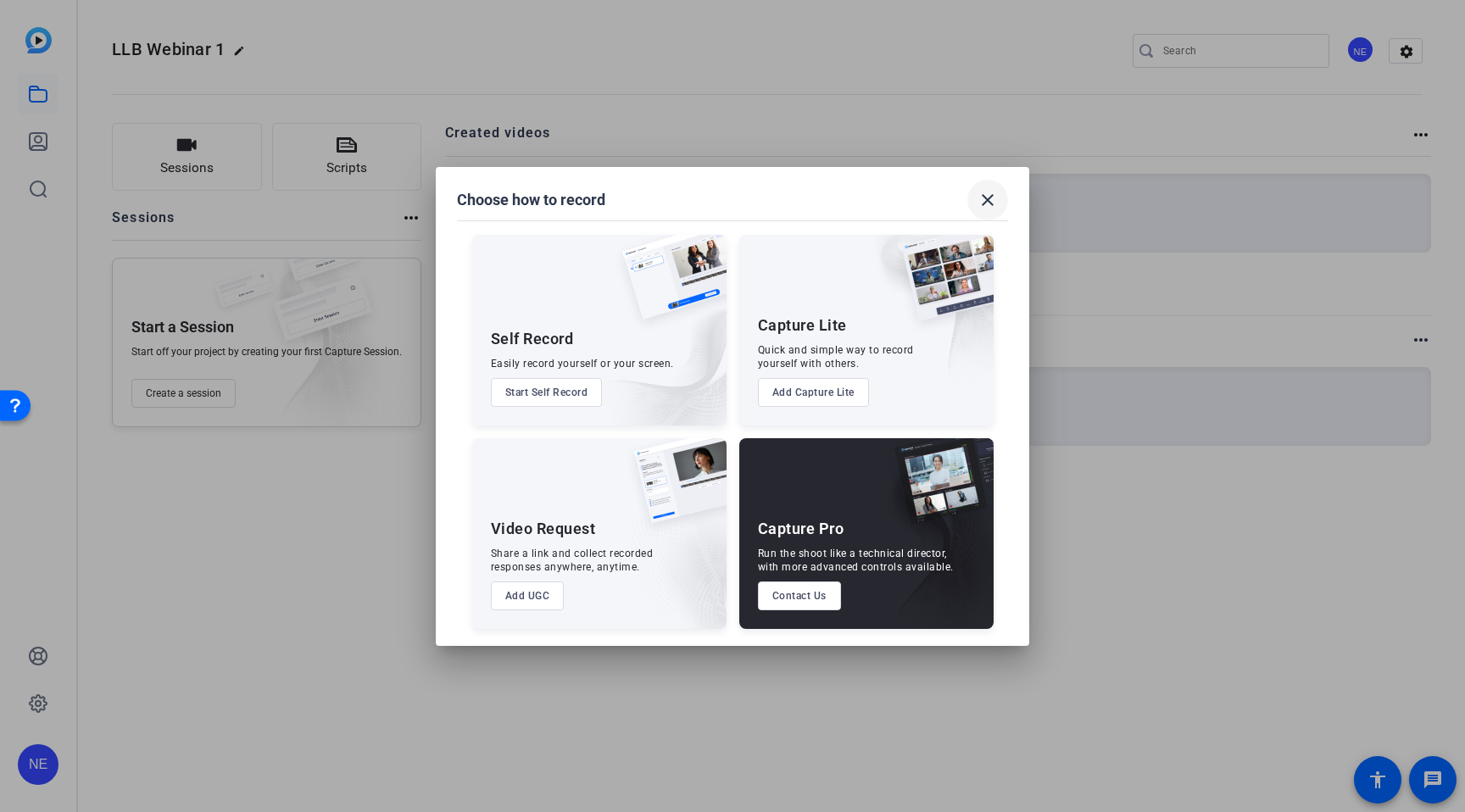
click at [987, 199] on mat-icon "close" at bounding box center [987, 200] width 20 height 20
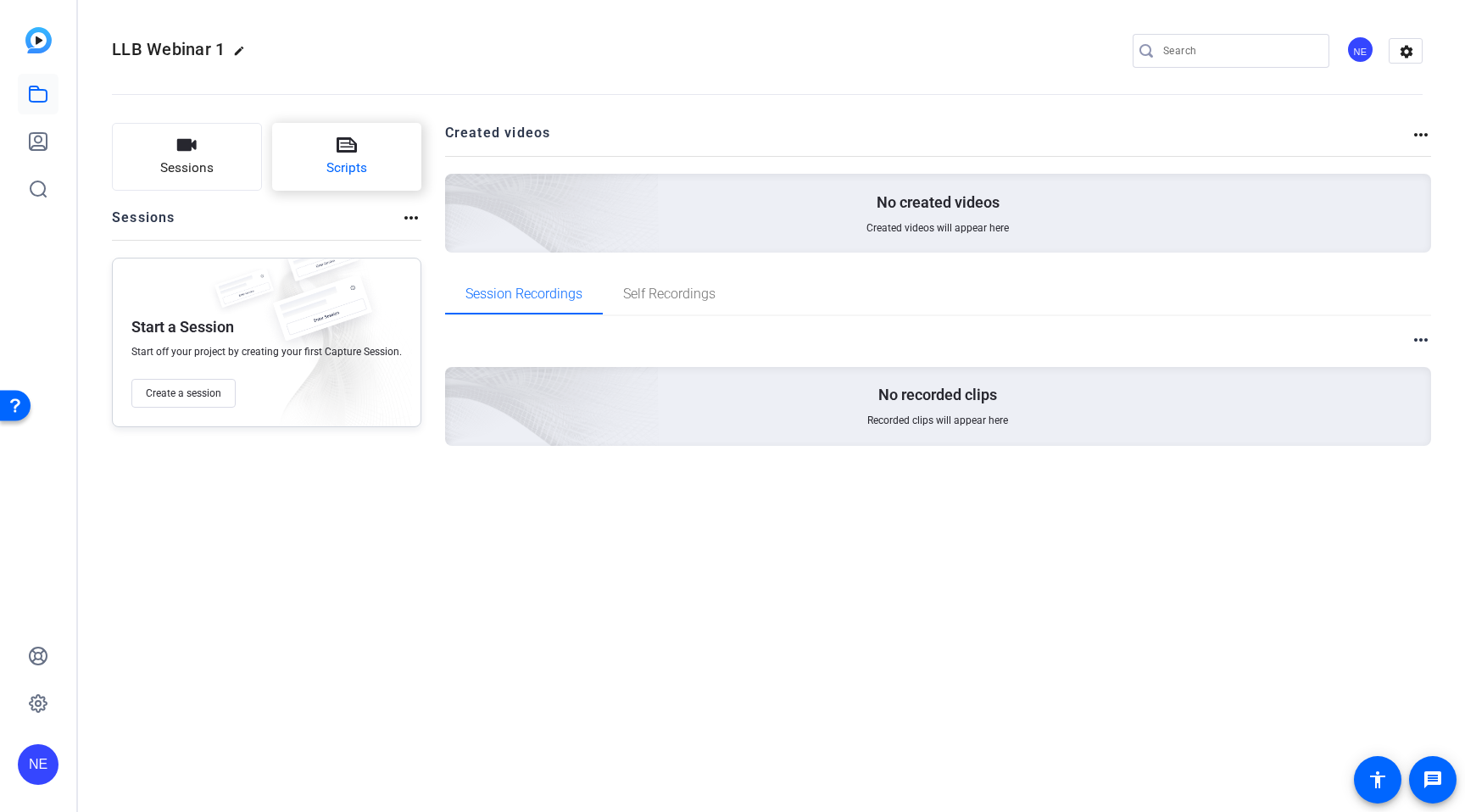
click at [371, 176] on button "Scripts" at bounding box center [347, 157] width 150 height 68
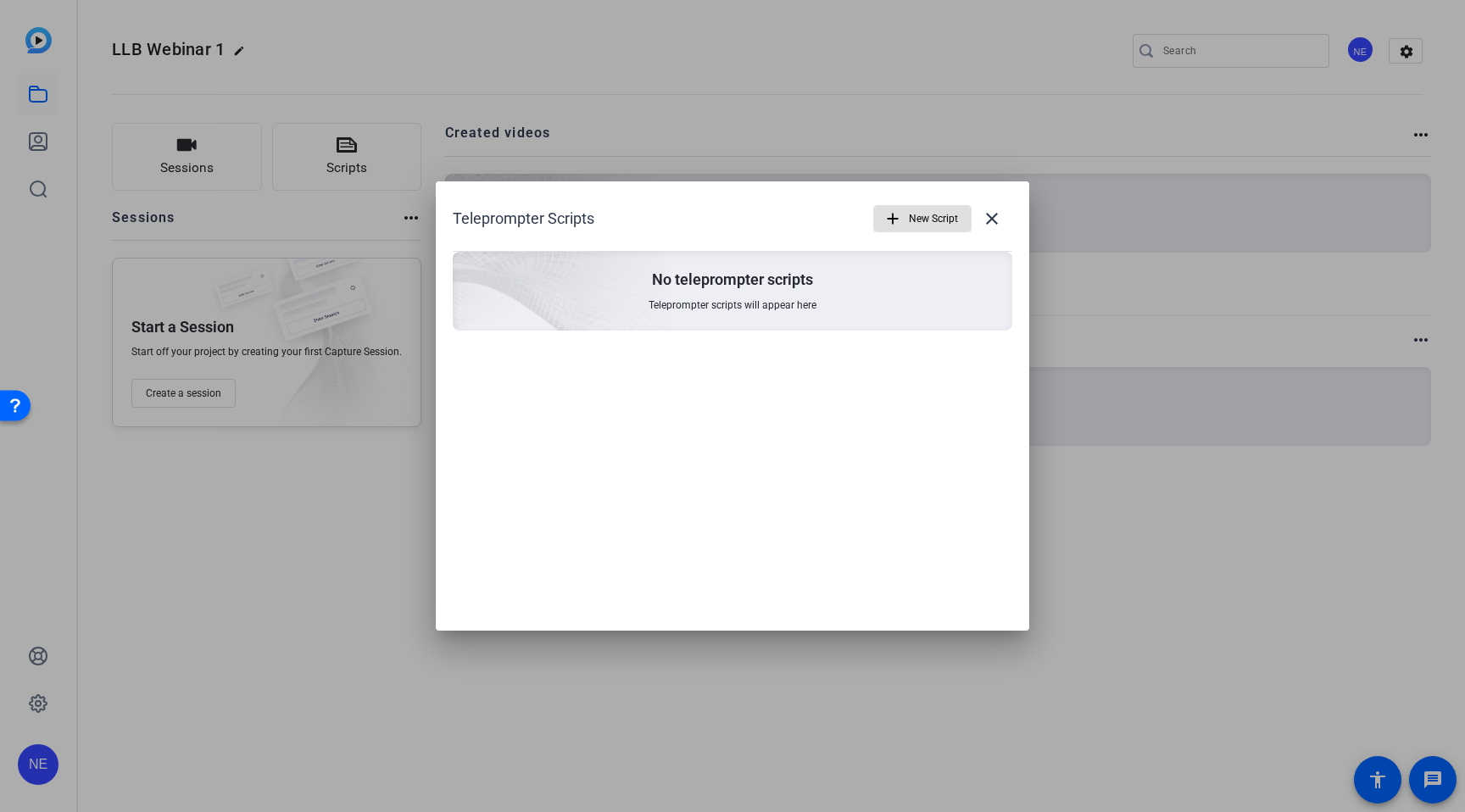
click at [251, 603] on div at bounding box center [732, 406] width 1465 height 812
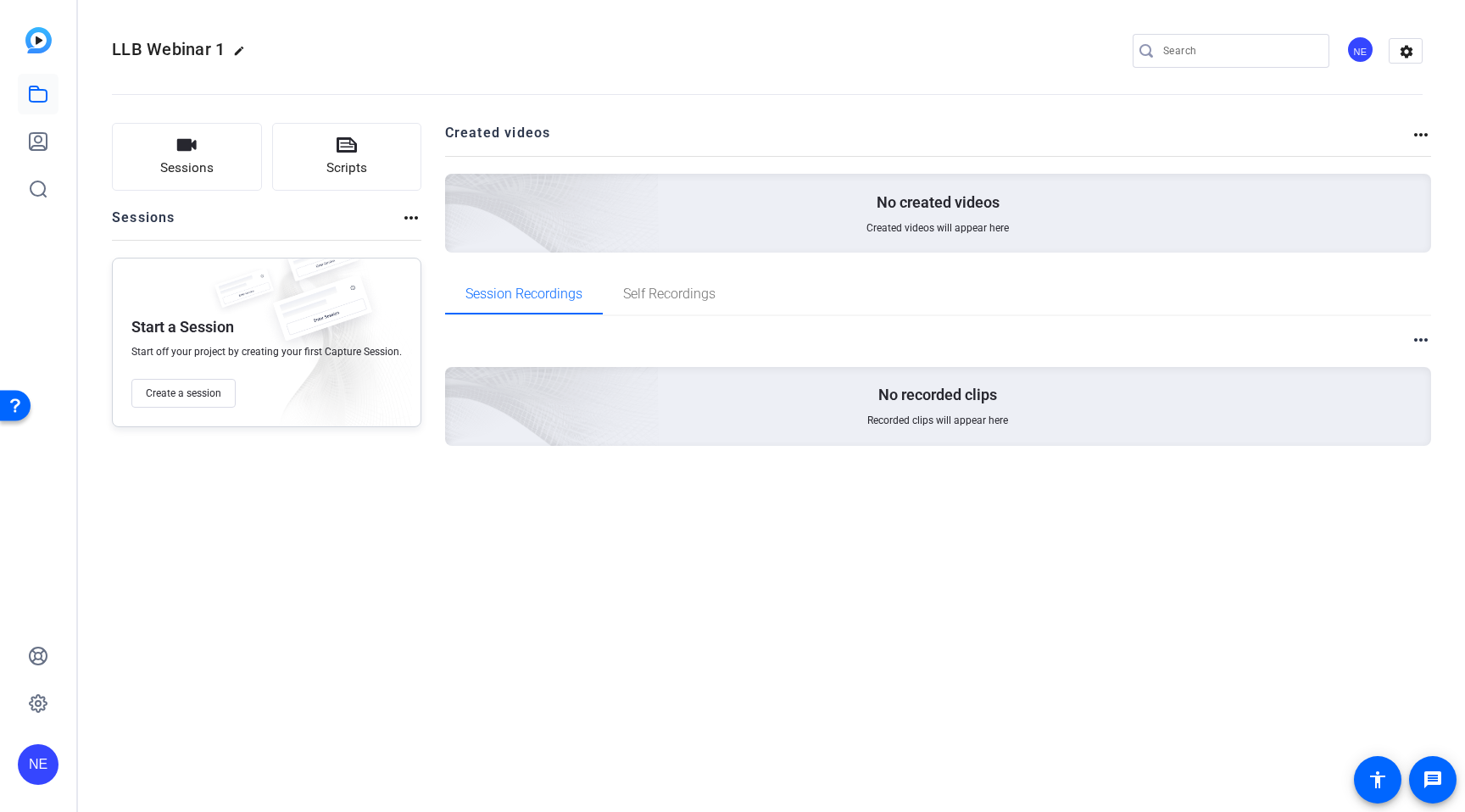
click at [403, 217] on mat-icon "more_horiz" at bounding box center [410, 217] width 20 height 20
click at [380, 588] on div at bounding box center [732, 406] width 1465 height 812
click at [678, 282] on span "Self Recordings" at bounding box center [669, 293] width 93 height 41
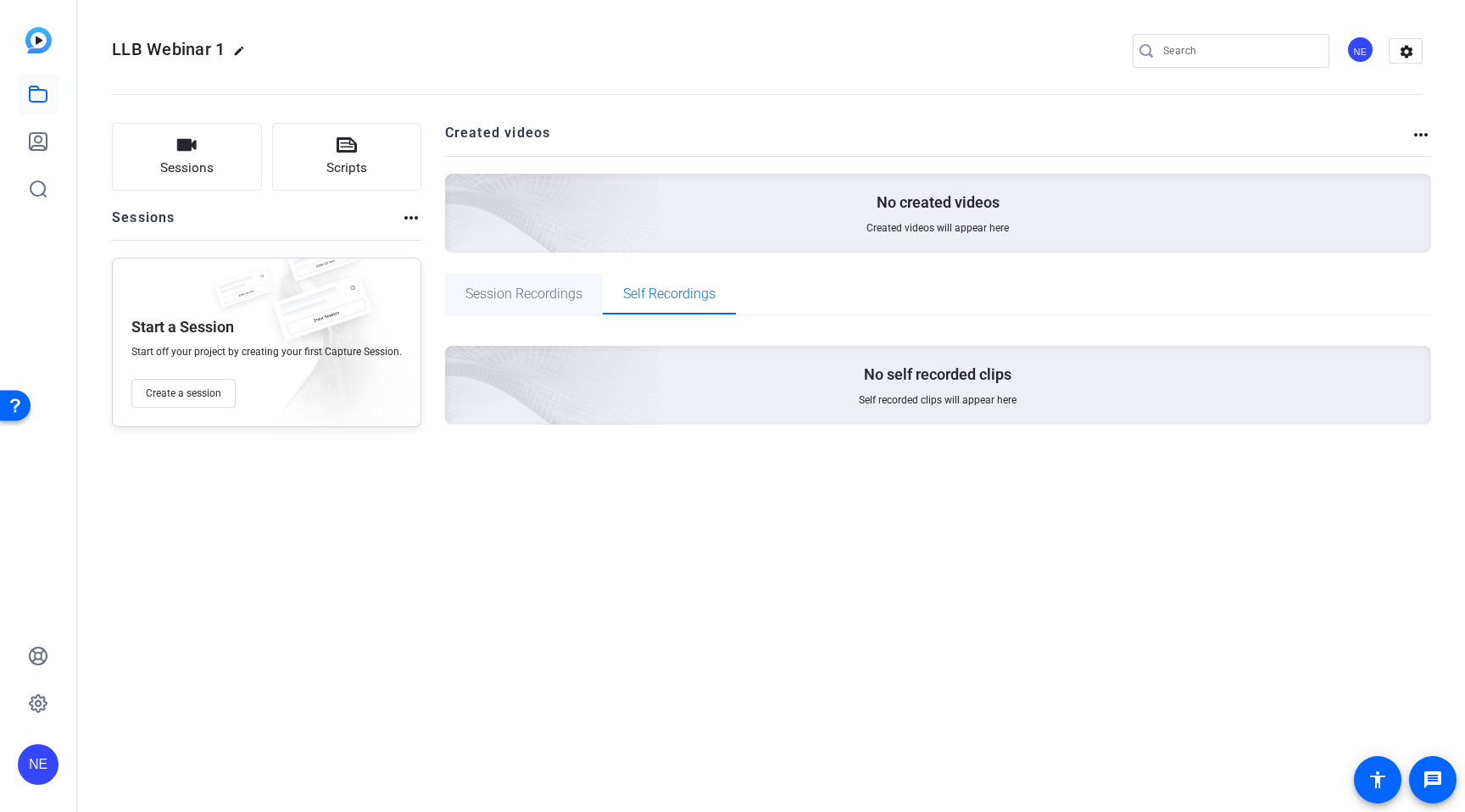
click at [525, 290] on span "Session Recordings" at bounding box center [524, 294] width 117 height 13
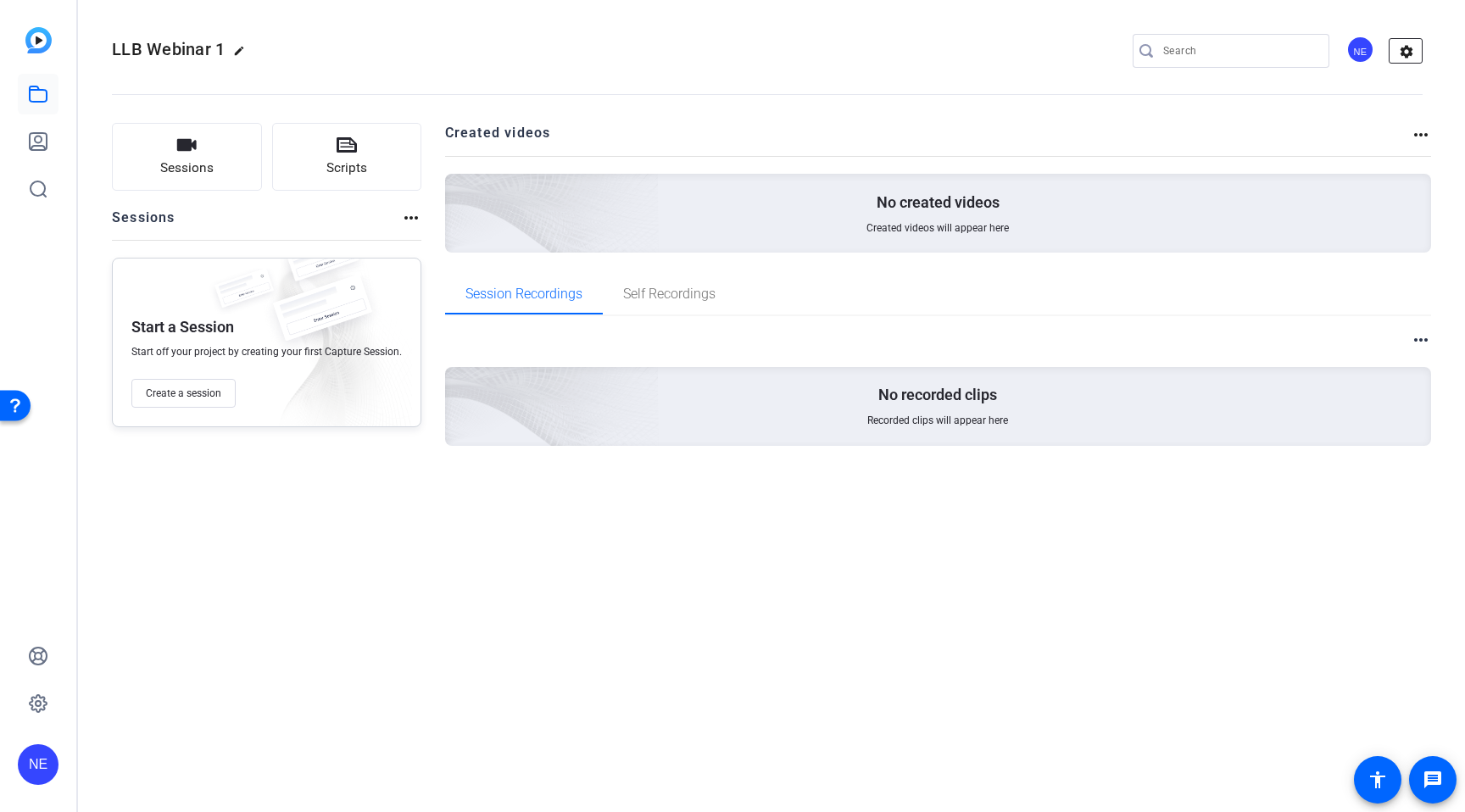
click at [1389, 50] on button "settings" at bounding box center [1405, 51] width 33 height 26
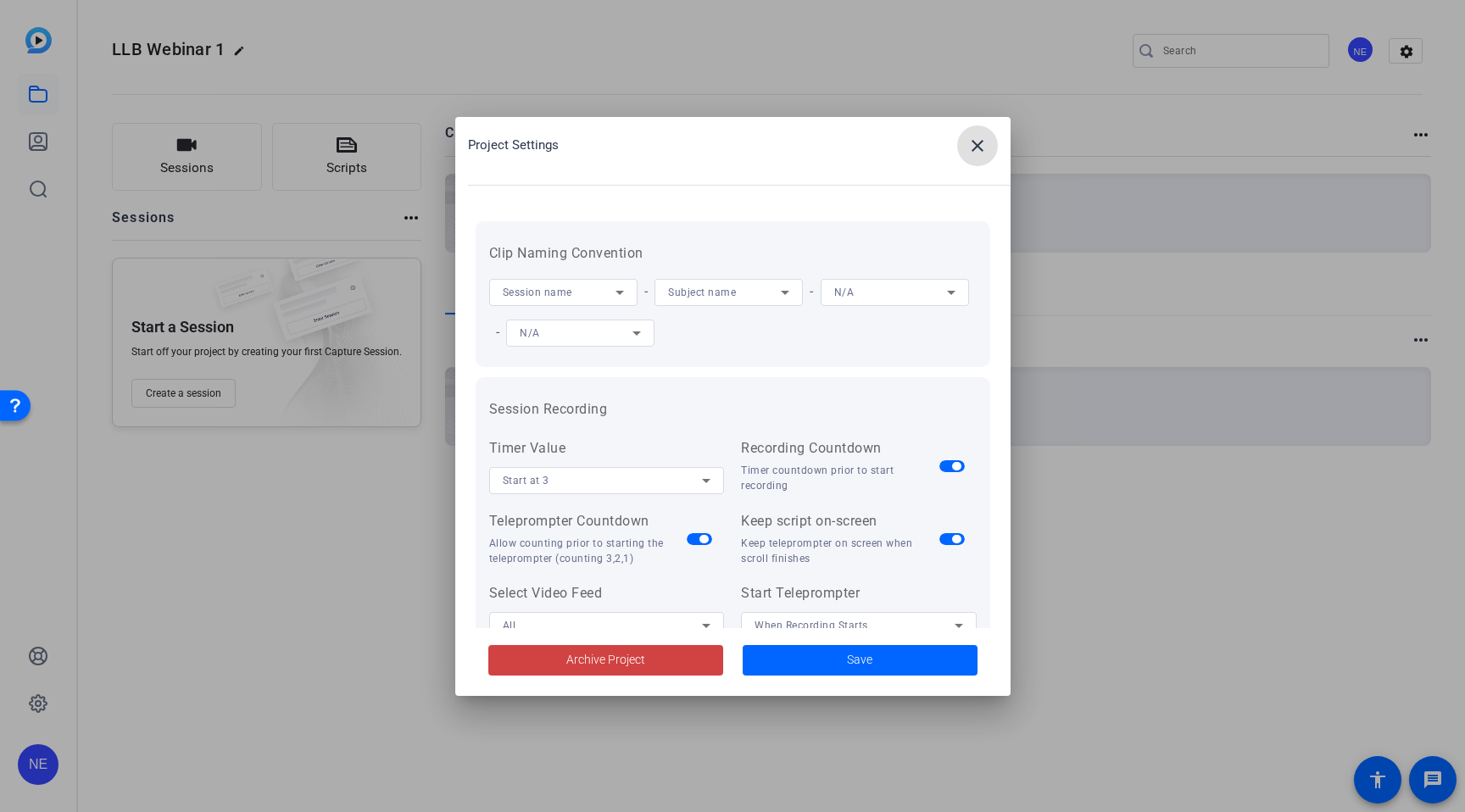
click at [772, 93] on div at bounding box center [732, 406] width 1465 height 812
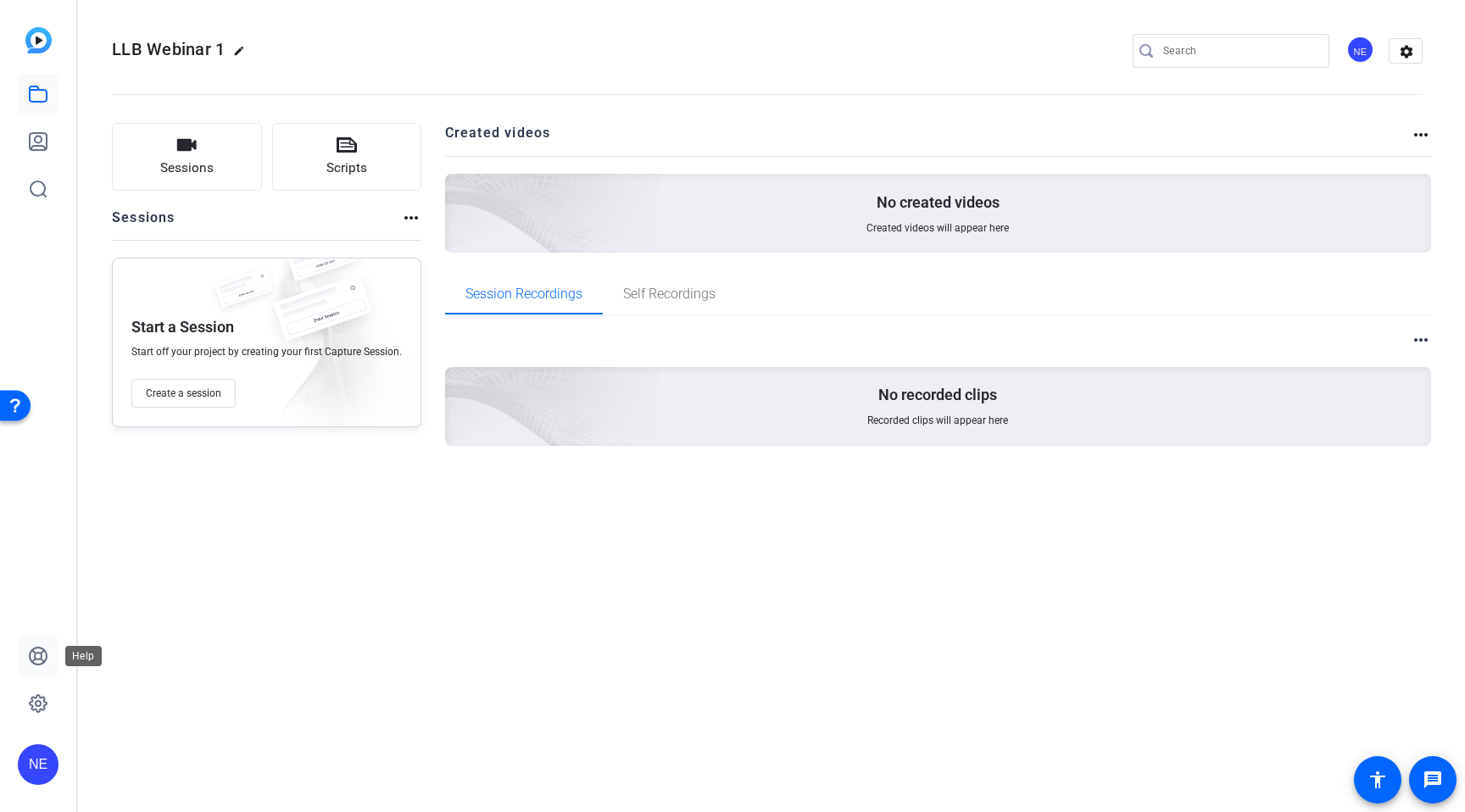
click at [43, 666] on link at bounding box center [38, 655] width 41 height 41
